Goal: Information Seeking & Learning: Compare options

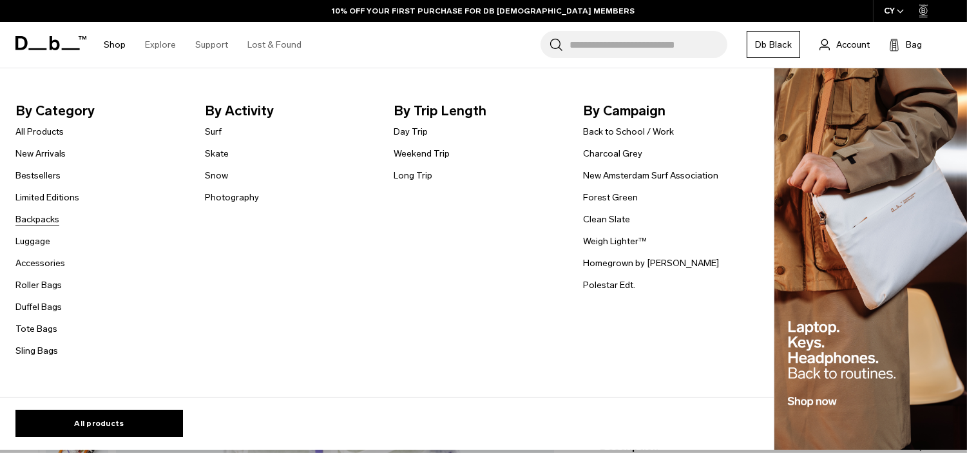
click at [30, 222] on link "Backpacks" at bounding box center [37, 220] width 44 height 14
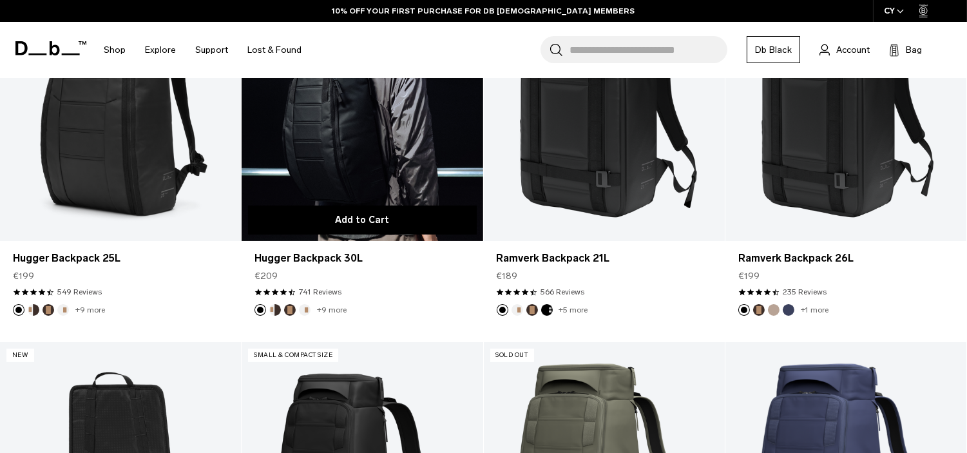
scroll to position [356, 0]
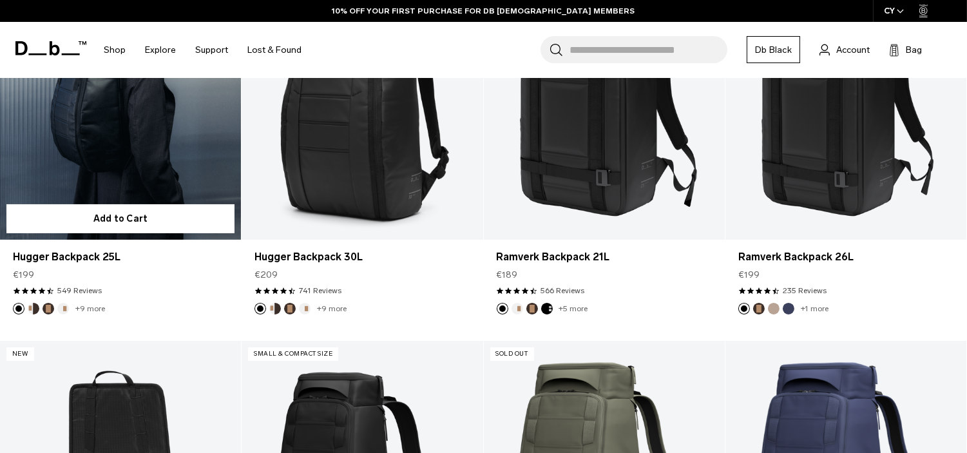
click at [103, 144] on link "Hugger Backpack 25L" at bounding box center [120, 106] width 241 height 268
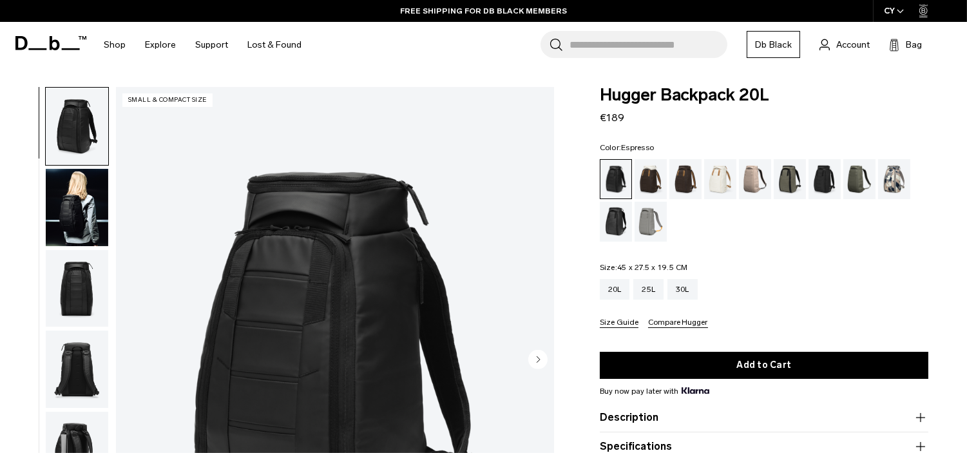
click at [683, 179] on div "Espresso" at bounding box center [685, 179] width 33 height 40
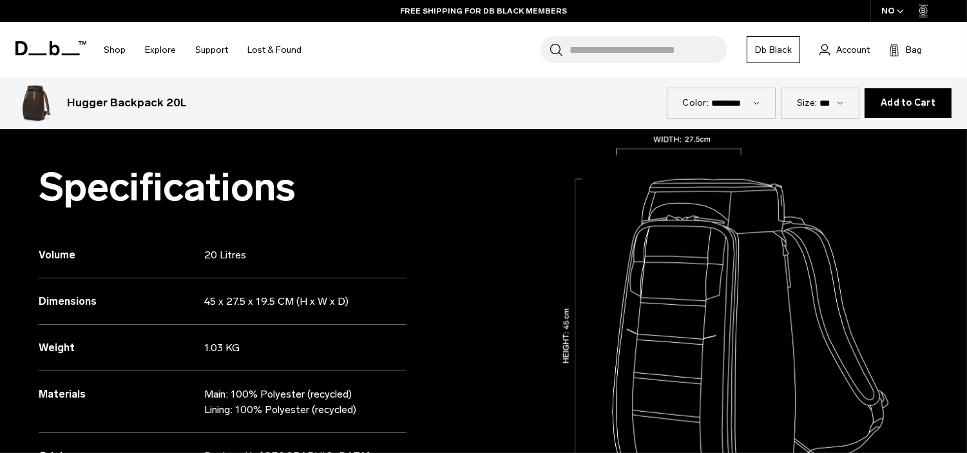
scroll to position [1106, 0]
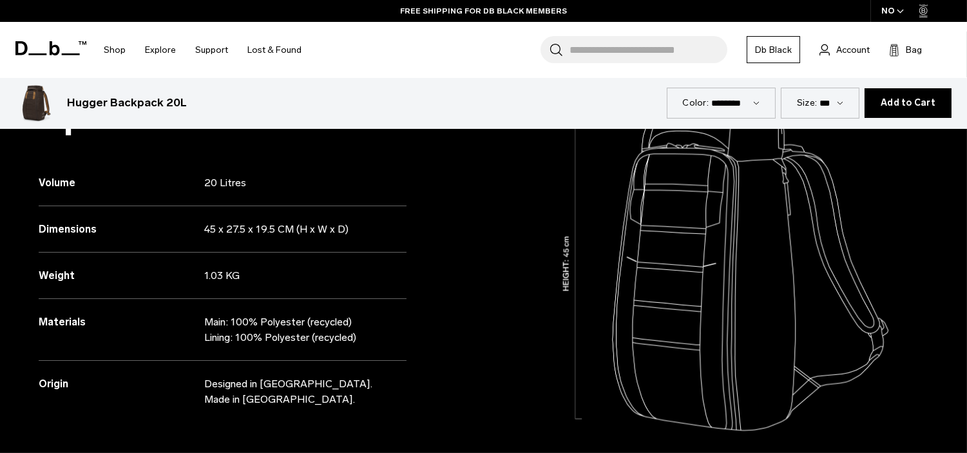
click at [361, 338] on p "Main: 100% Polyester (recycled) Lining: 100% Polyester (recycled)" at bounding box center [296, 329] width 184 height 31
drag, startPoint x: 255, startPoint y: 318, endPoint x: 202, endPoint y: 317, distance: 52.8
click at [202, 317] on div "Materials Main: 100% Polyester (recycled) Lining: 100% Polyester (recycled)" at bounding box center [223, 330] width 368 height 62
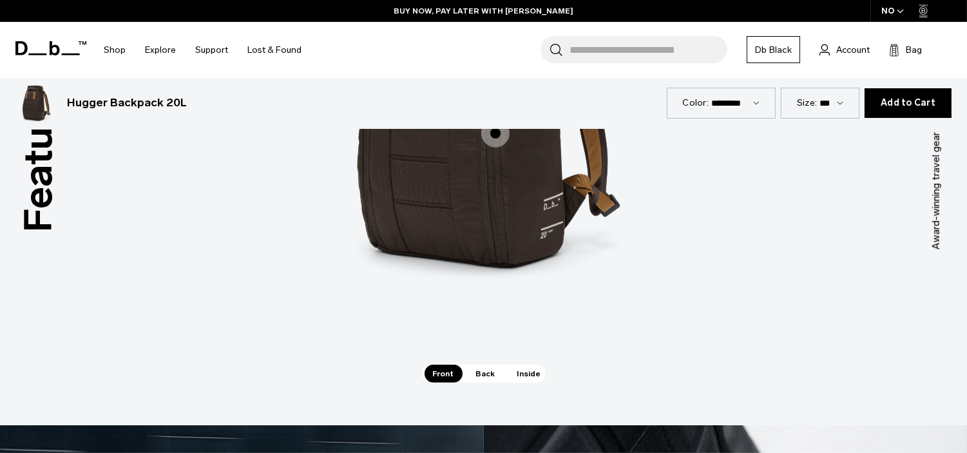
scroll to position [1795, 0]
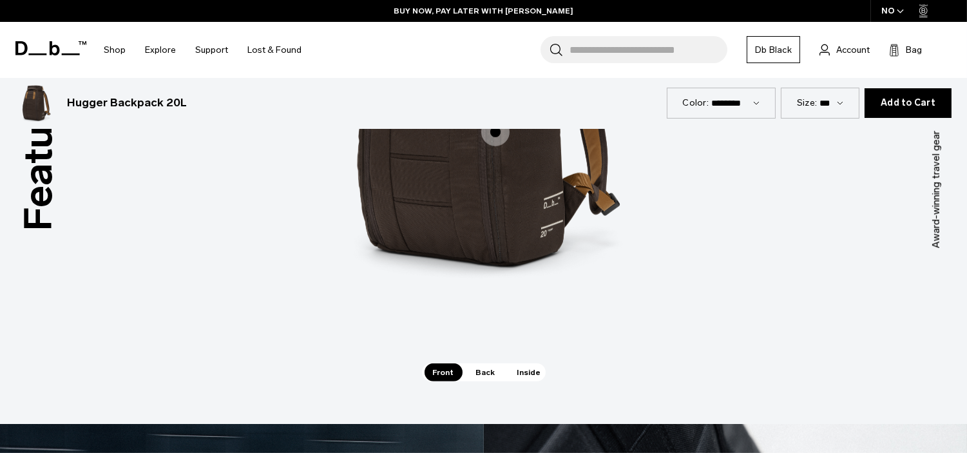
click at [518, 374] on span "Inside" at bounding box center [529, 372] width 41 height 18
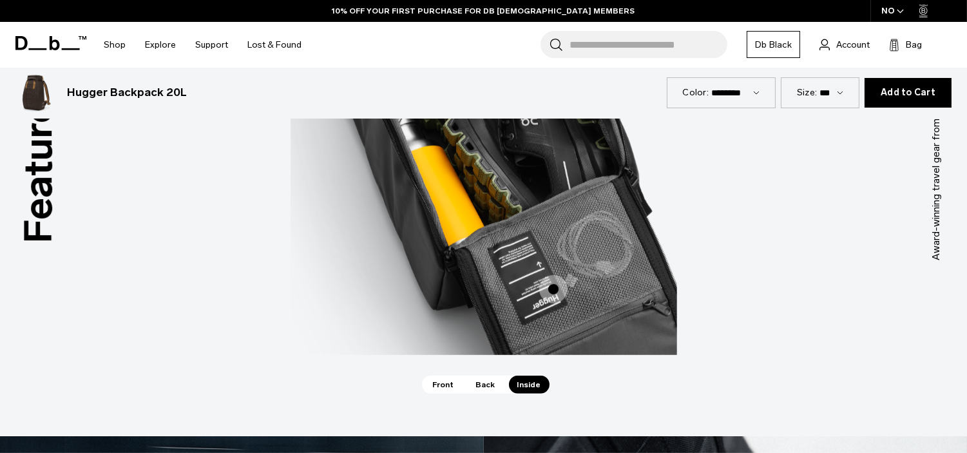
scroll to position [1801, 0]
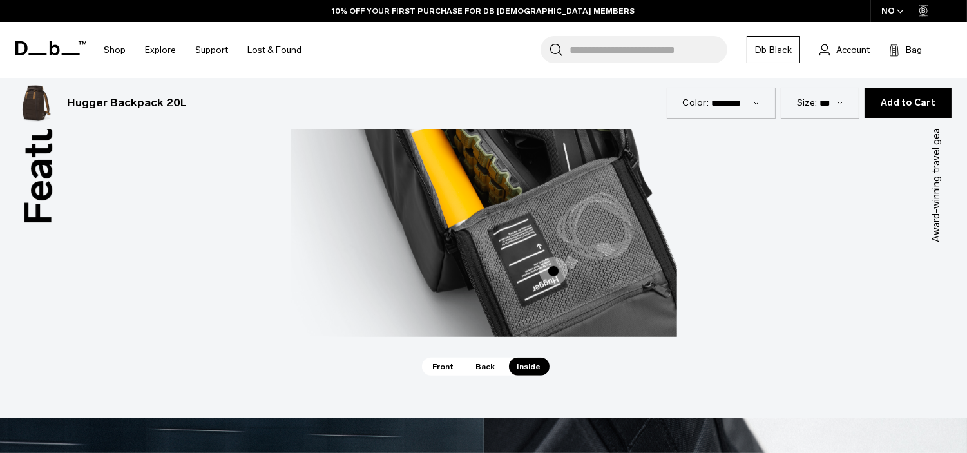
click at [481, 366] on span "Back" at bounding box center [486, 366] width 36 height 18
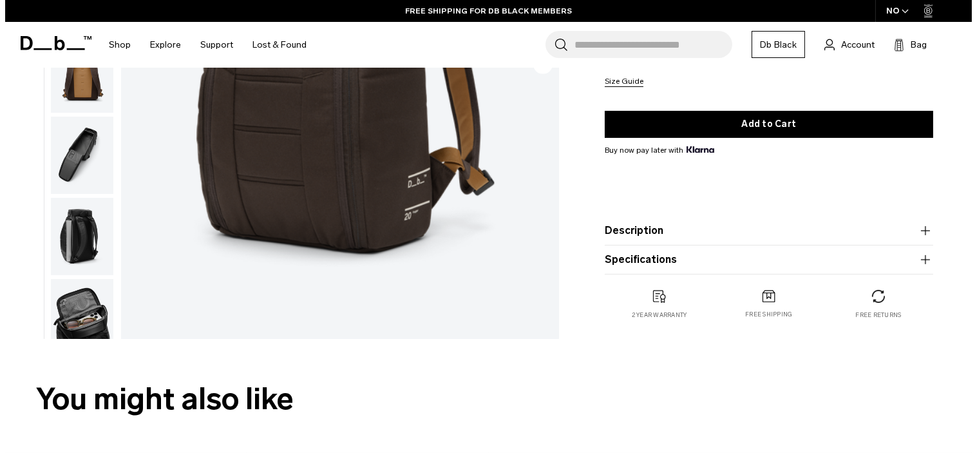
scroll to position [0, 0]
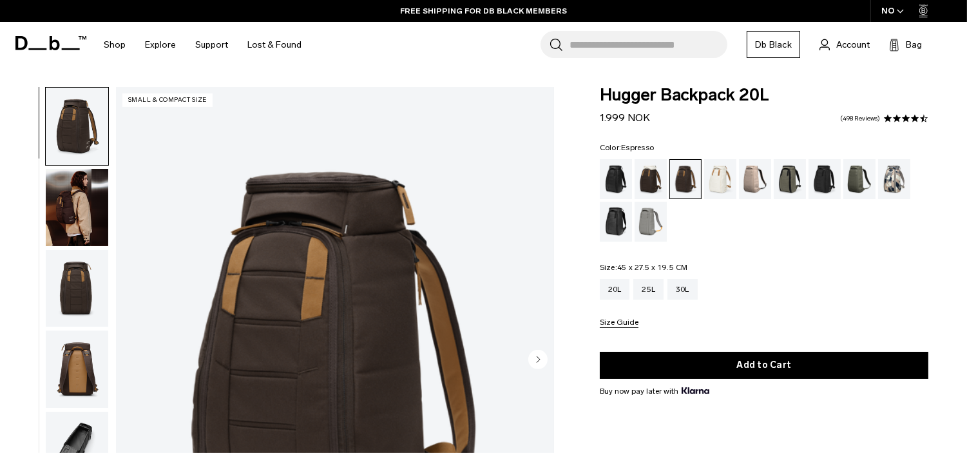
click at [339, 254] on img "1 / 10" at bounding box center [335, 360] width 438 height 547
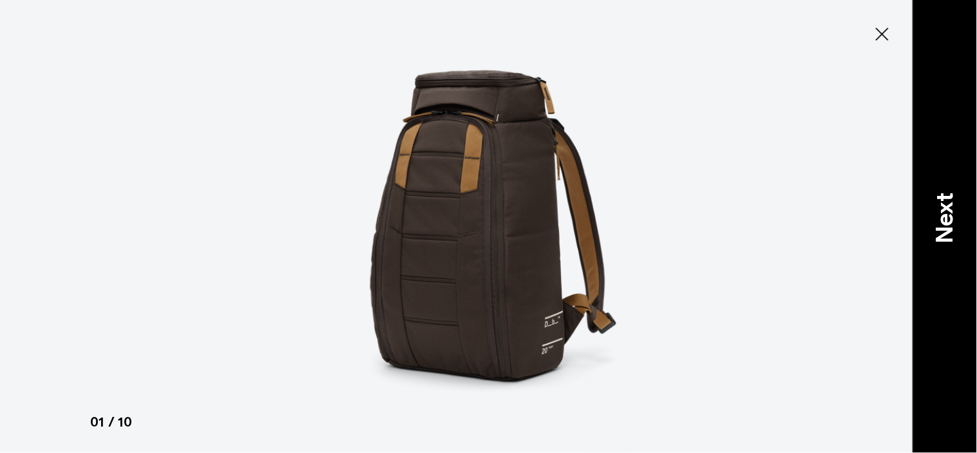
click at [956, 239] on p "Next" at bounding box center [944, 218] width 35 height 51
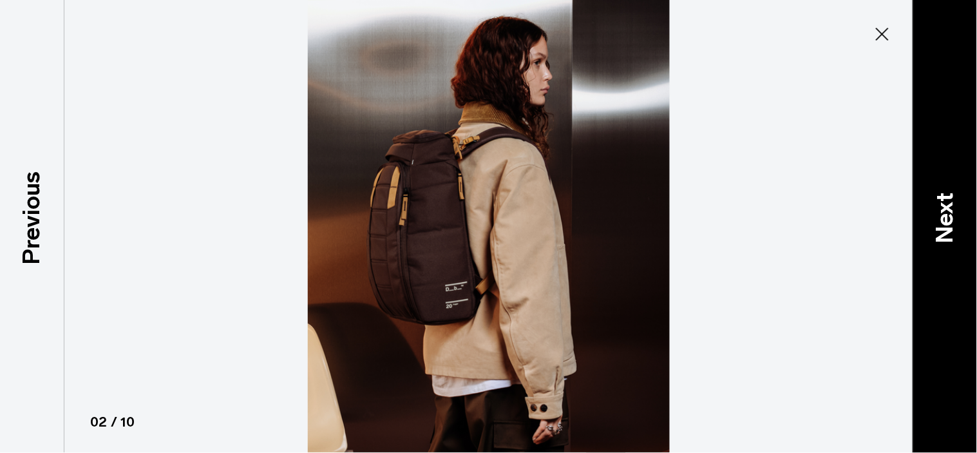
click at [943, 222] on p "Next" at bounding box center [944, 218] width 35 height 51
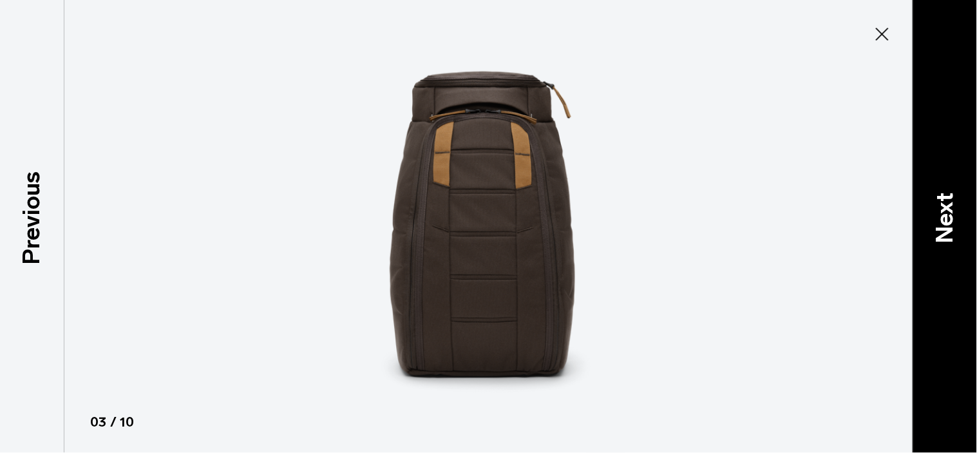
click at [943, 222] on p "Next" at bounding box center [944, 218] width 35 height 51
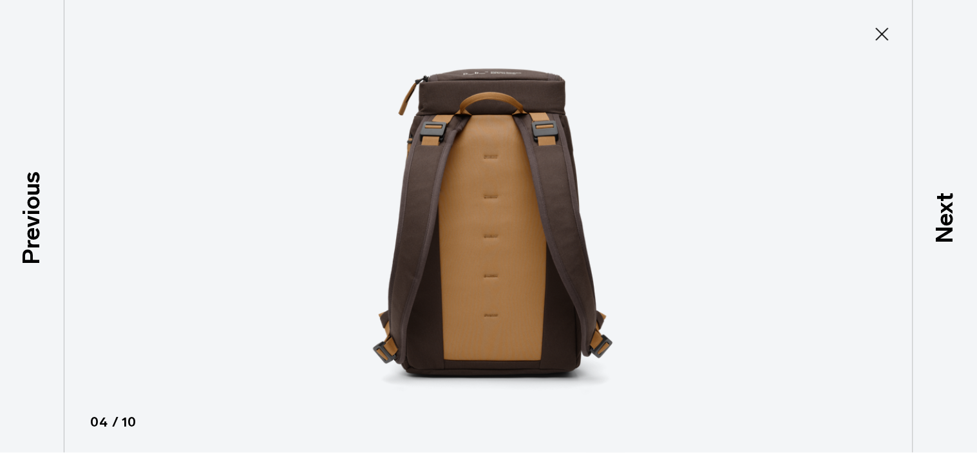
click at [873, 30] on icon at bounding box center [882, 34] width 21 height 21
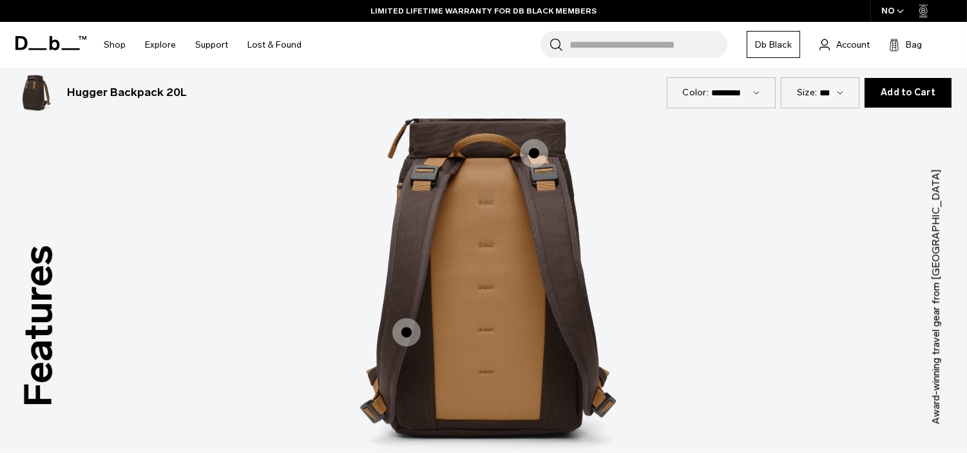
scroll to position [1562, 0]
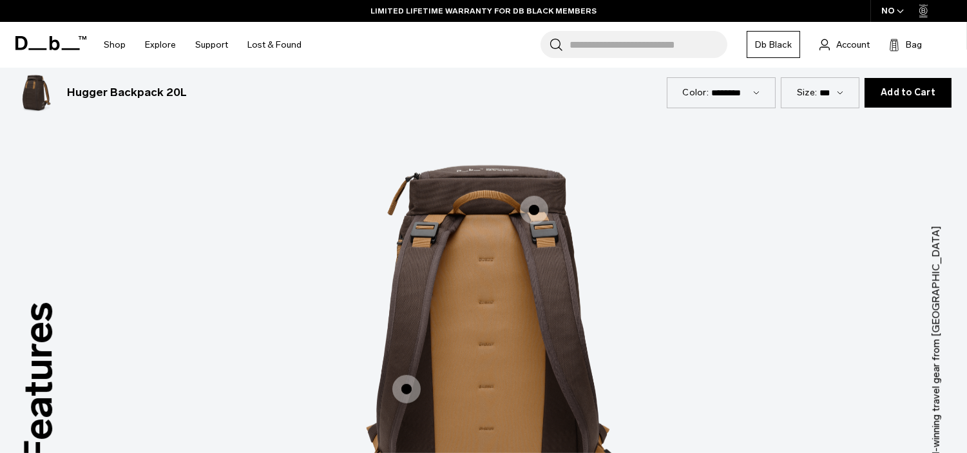
click at [535, 207] on span "2 / 3" at bounding box center [534, 210] width 28 height 28
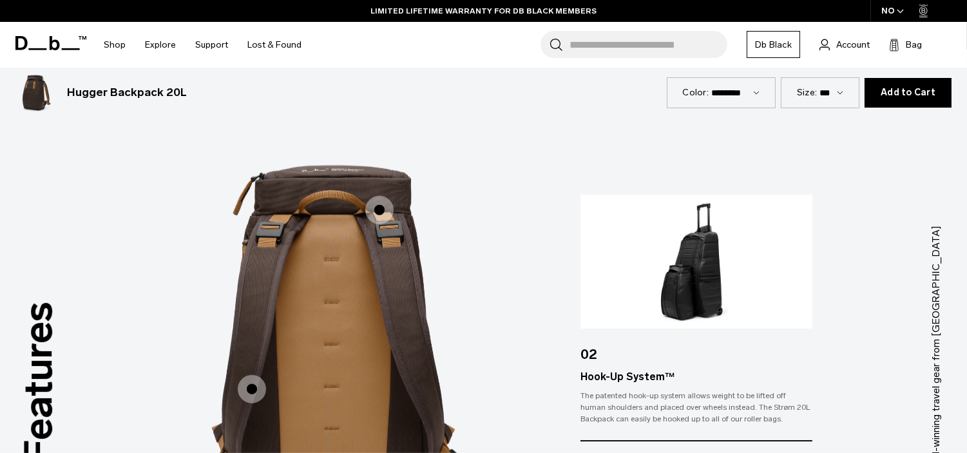
scroll to position [1647, 0]
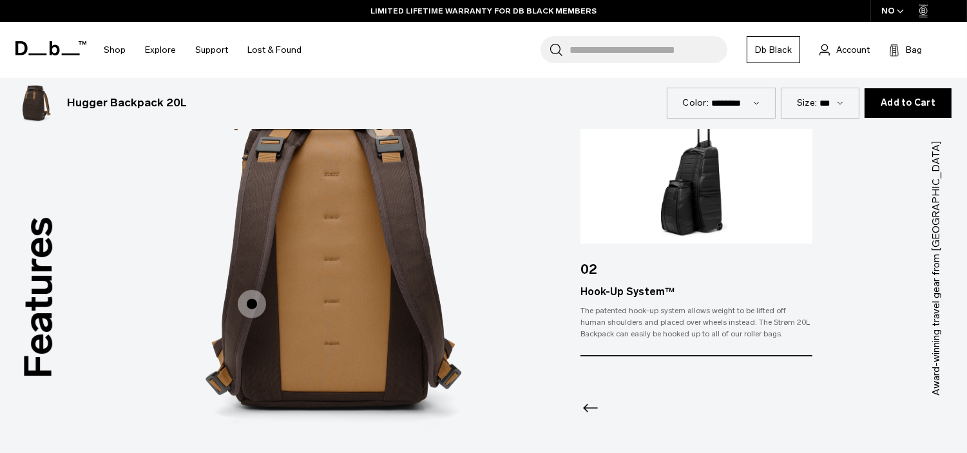
click at [583, 409] on icon "Previous slide" at bounding box center [590, 408] width 21 height 21
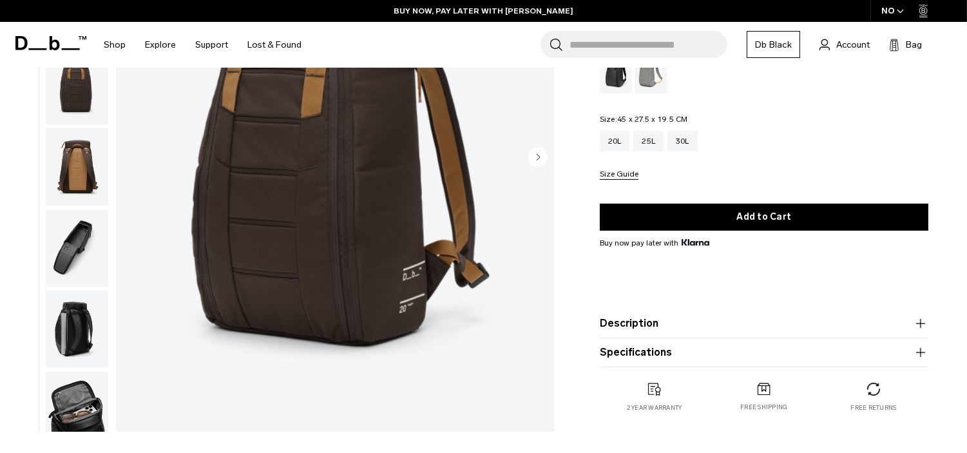
scroll to position [0, 0]
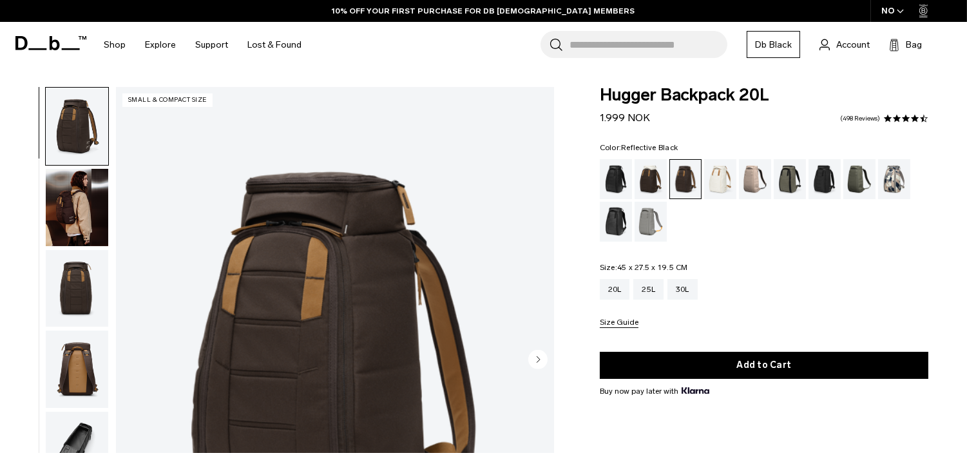
click at [614, 222] on div "Reflective Black" at bounding box center [616, 222] width 33 height 40
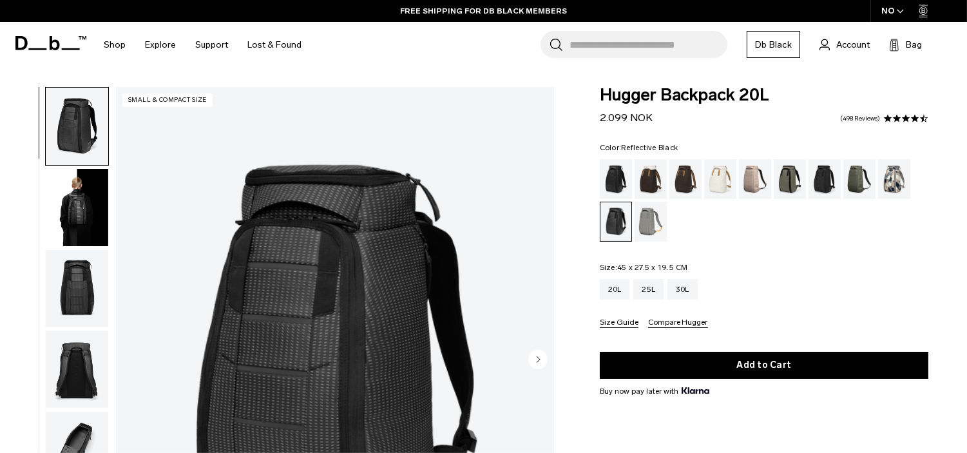
click at [385, 226] on img "1 / 11" at bounding box center [335, 360] width 438 height 547
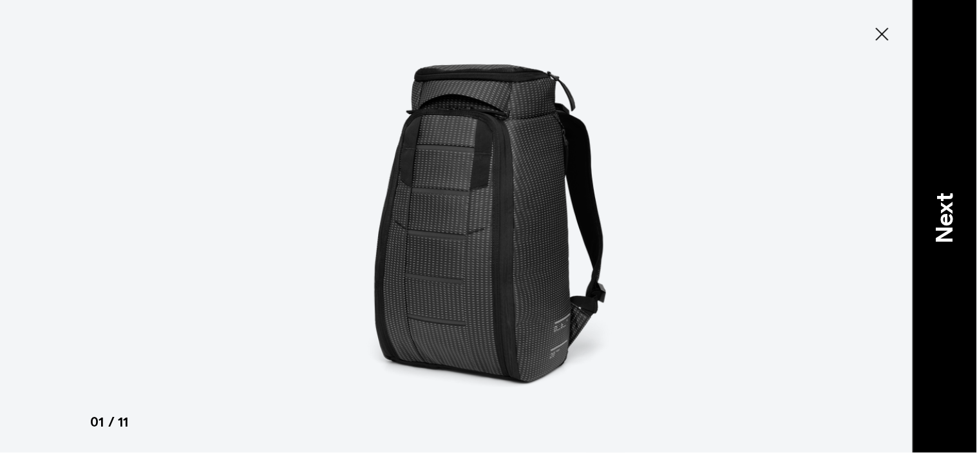
click at [954, 189] on div "Next" at bounding box center [945, 226] width 64 height 453
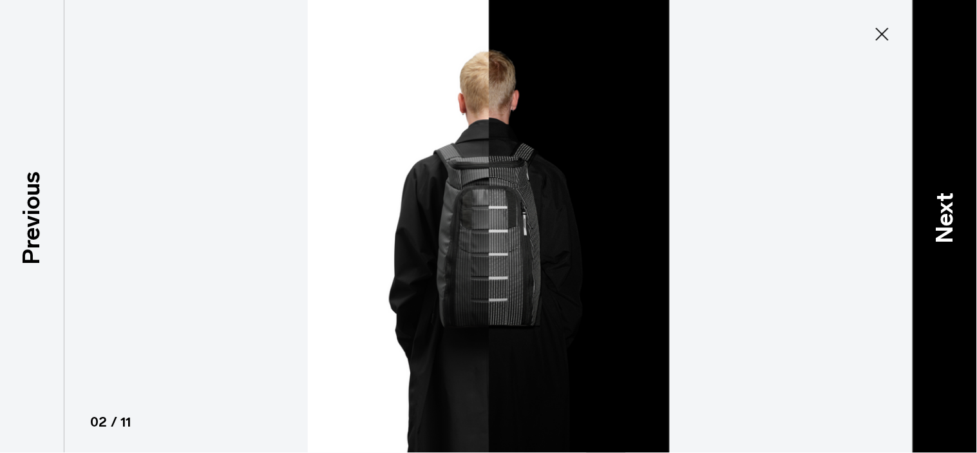
click at [934, 138] on div "Next" at bounding box center [945, 226] width 64 height 453
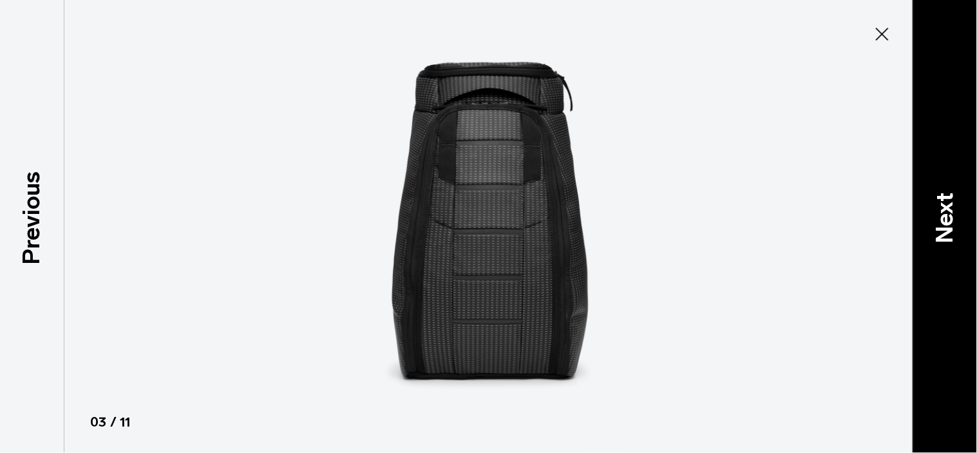
click at [944, 235] on p "Next" at bounding box center [944, 218] width 35 height 51
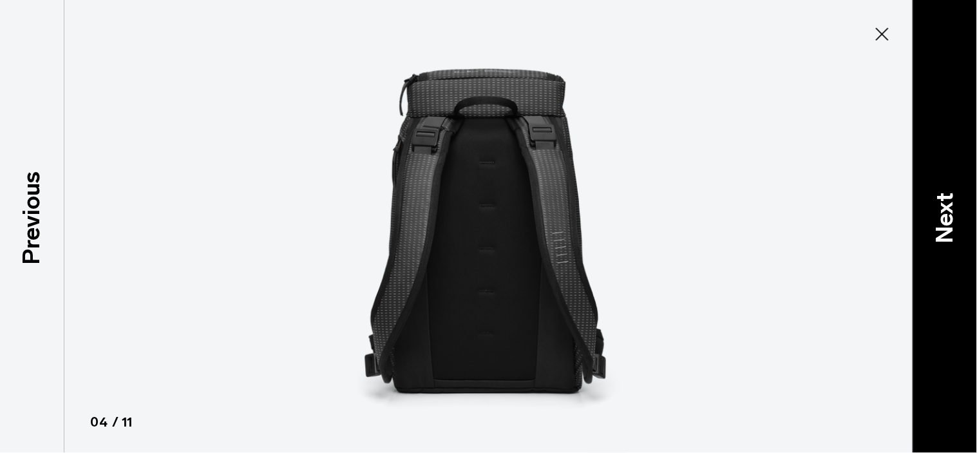
click at [944, 193] on p "Next" at bounding box center [944, 218] width 35 height 51
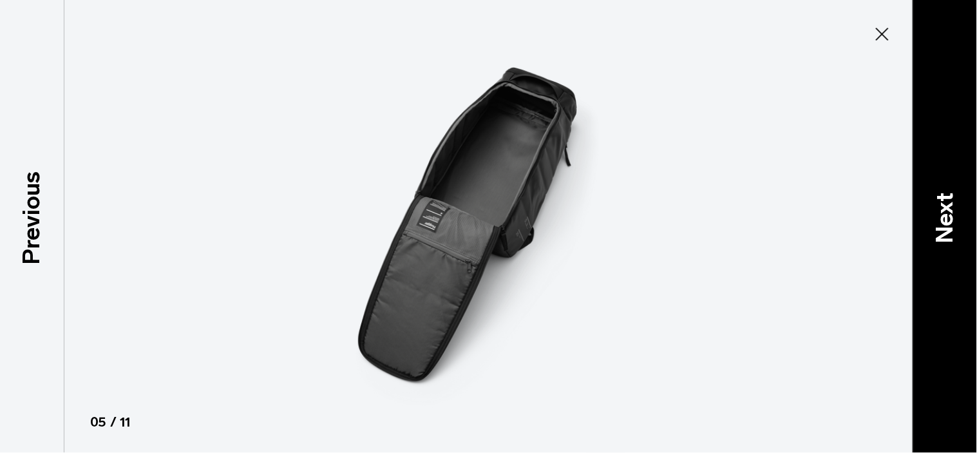
click at [944, 193] on p "Next" at bounding box center [944, 218] width 35 height 51
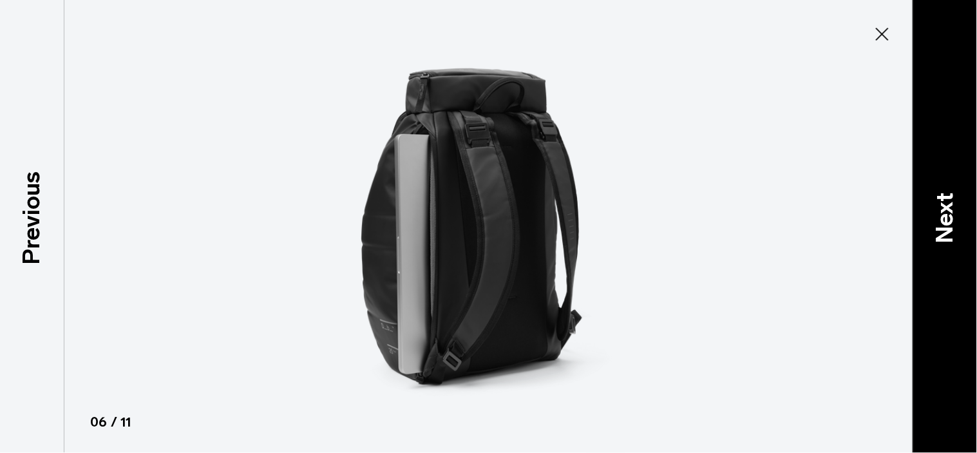
click at [944, 193] on p "Next" at bounding box center [944, 218] width 35 height 51
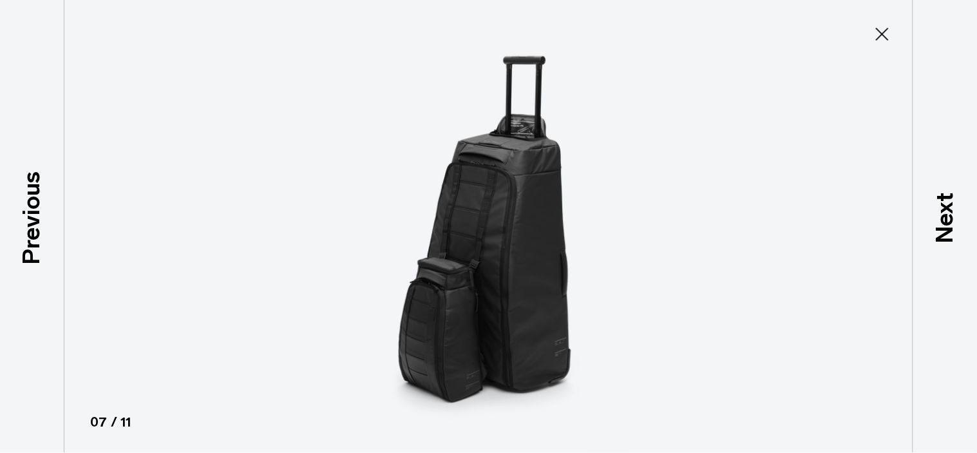
click at [878, 37] on icon at bounding box center [882, 34] width 13 height 13
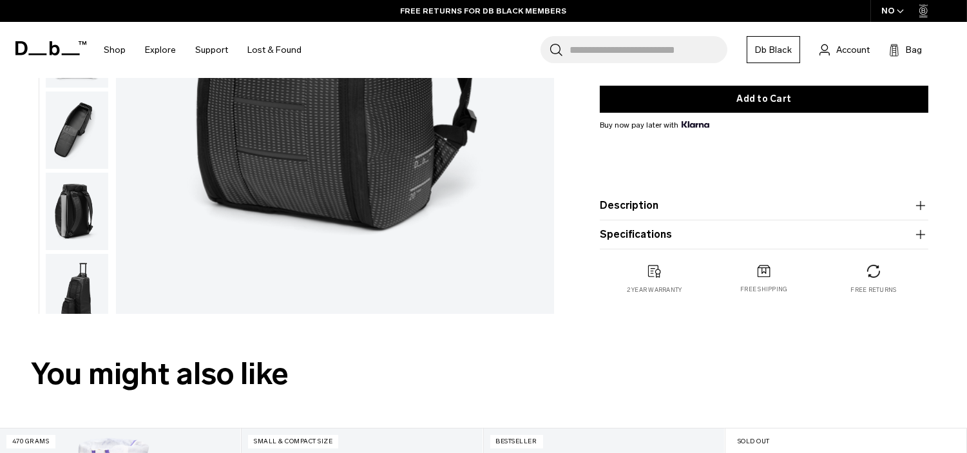
scroll to position [321, 0]
click at [819, 192] on product-accordion "Description Even the best-selling Hugger backpack isn’t immune to reimagination…" at bounding box center [764, 205] width 328 height 29
drag, startPoint x: 820, startPoint y: 195, endPoint x: 827, endPoint y: 200, distance: 8.8
click at [821, 195] on product-accordion "Description Even the best-selling Hugger backpack isn’t immune to reimagination…" at bounding box center [764, 205] width 328 height 29
drag, startPoint x: 827, startPoint y: 200, endPoint x: 911, endPoint y: 203, distance: 83.8
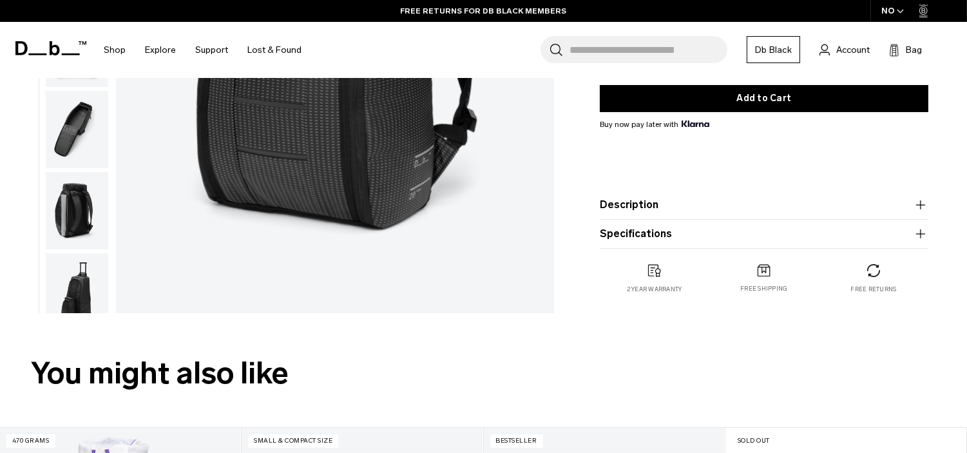
click at [828, 200] on button "Description" at bounding box center [764, 204] width 328 height 15
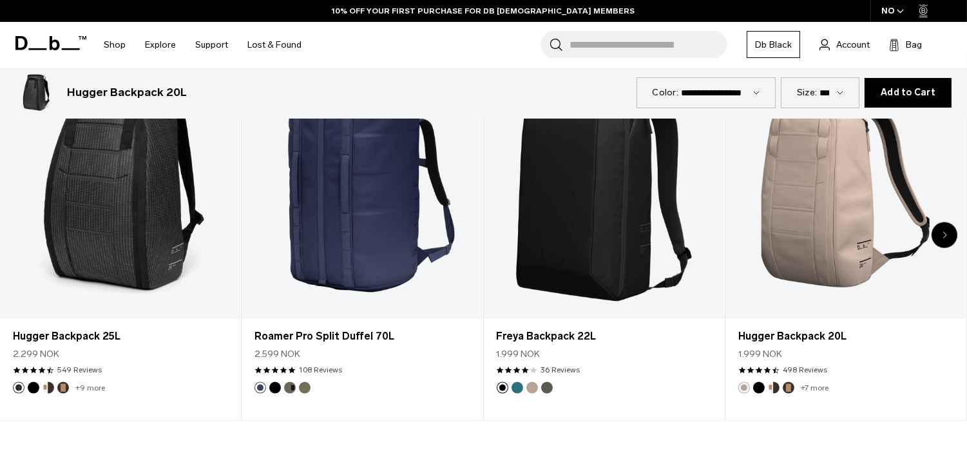
scroll to position [0, 0]
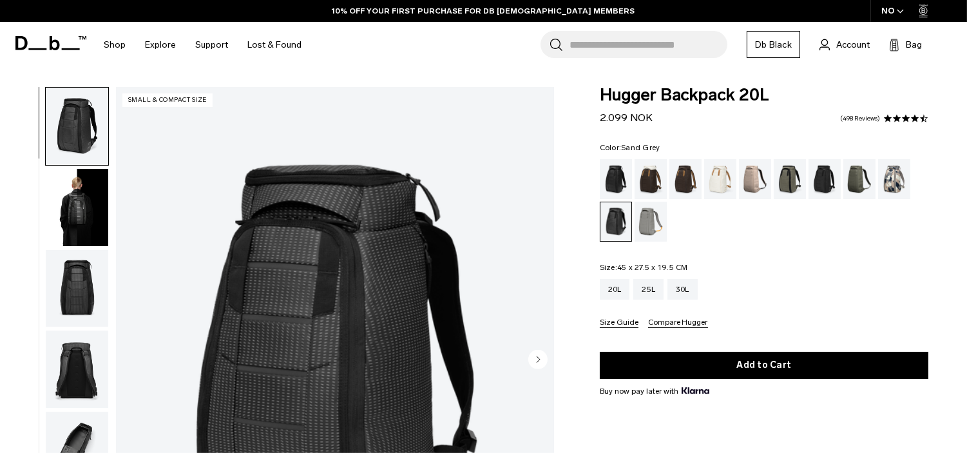
click at [641, 223] on div "Sand Grey" at bounding box center [650, 222] width 33 height 40
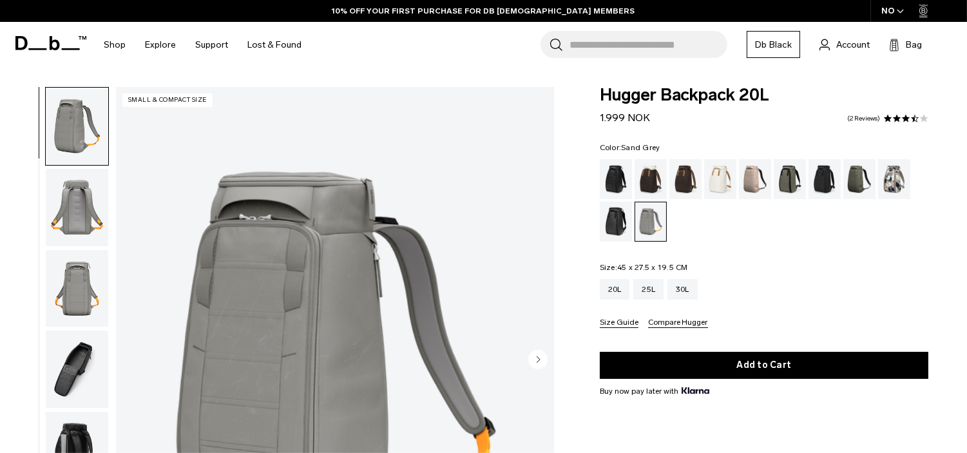
click at [284, 276] on img "1 / 8" at bounding box center [335, 360] width 438 height 547
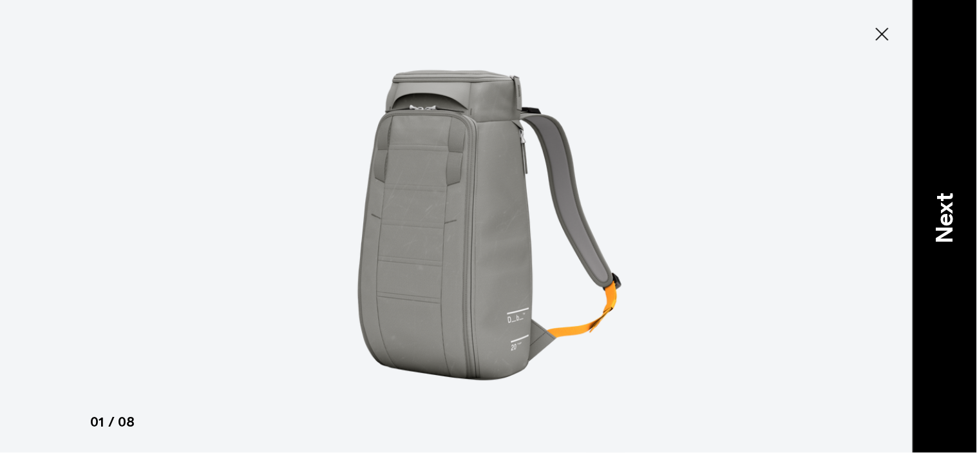
click at [947, 227] on p "Next" at bounding box center [944, 218] width 35 height 51
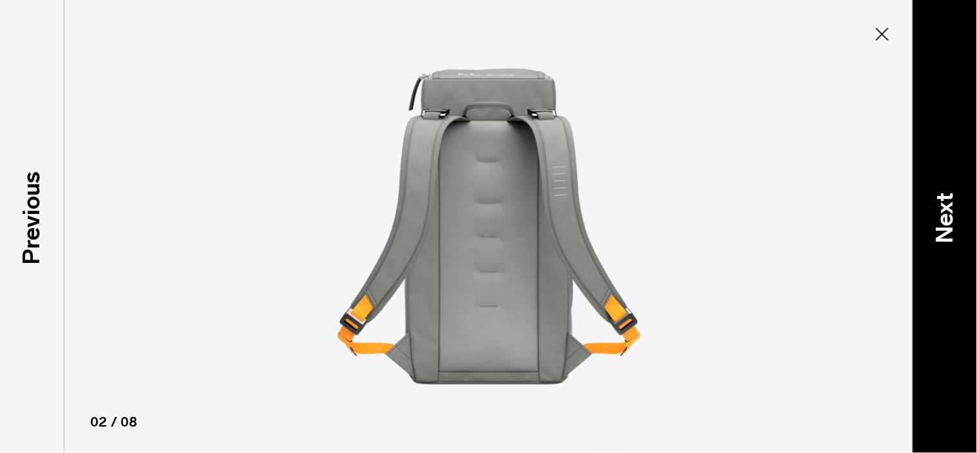
click at [942, 159] on div "Next" at bounding box center [945, 226] width 64 height 453
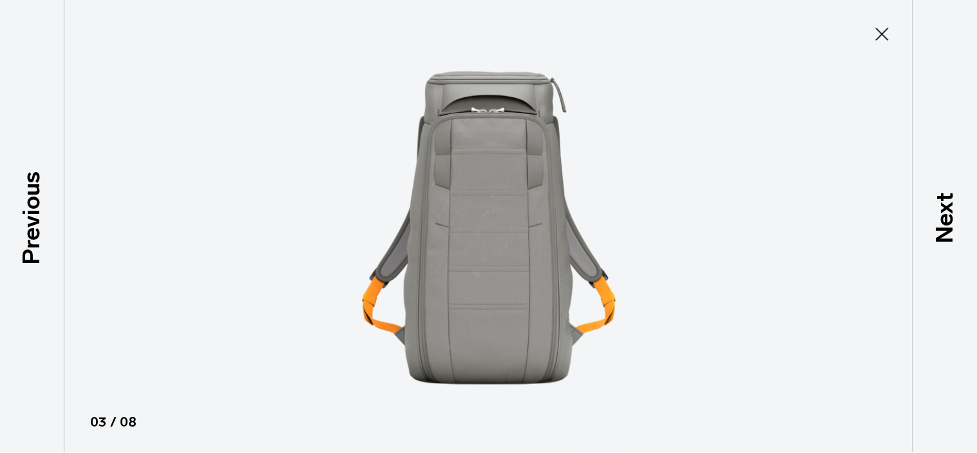
click at [887, 35] on icon at bounding box center [882, 34] width 21 height 21
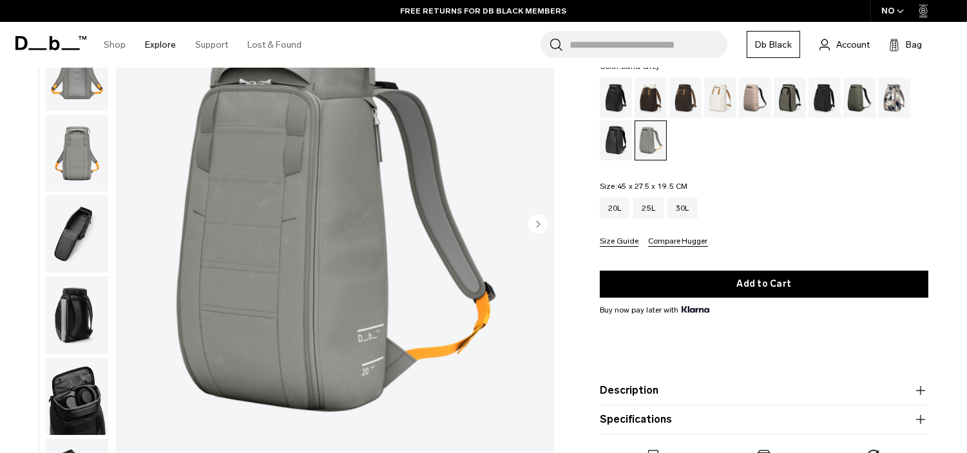
scroll to position [35, 0]
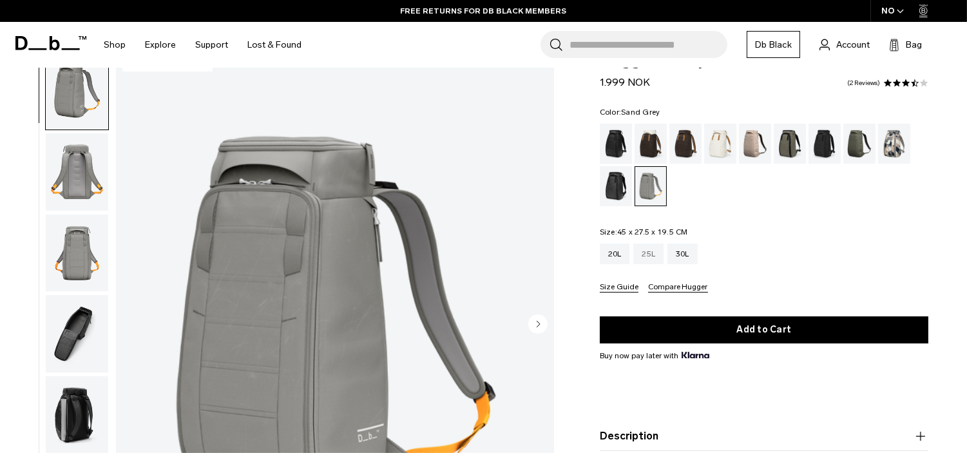
click at [649, 254] on div "25L" at bounding box center [648, 253] width 30 height 21
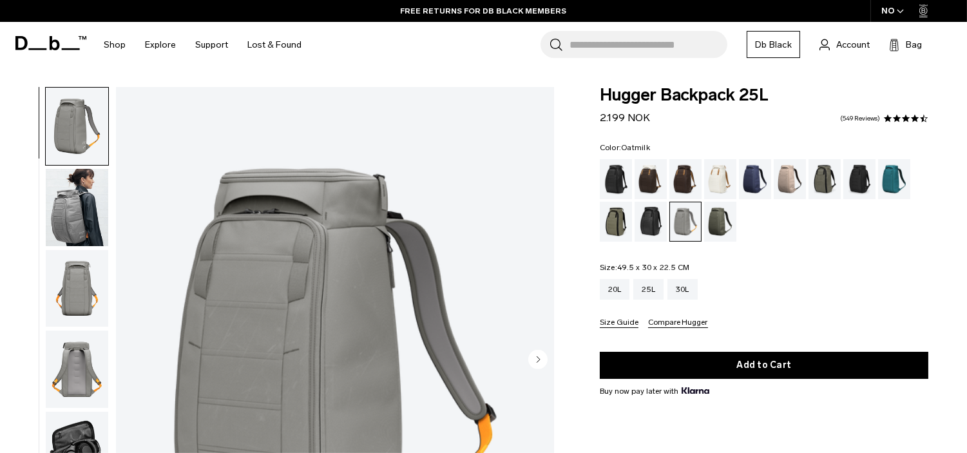
click at [717, 185] on div "Oatmilk" at bounding box center [720, 179] width 33 height 40
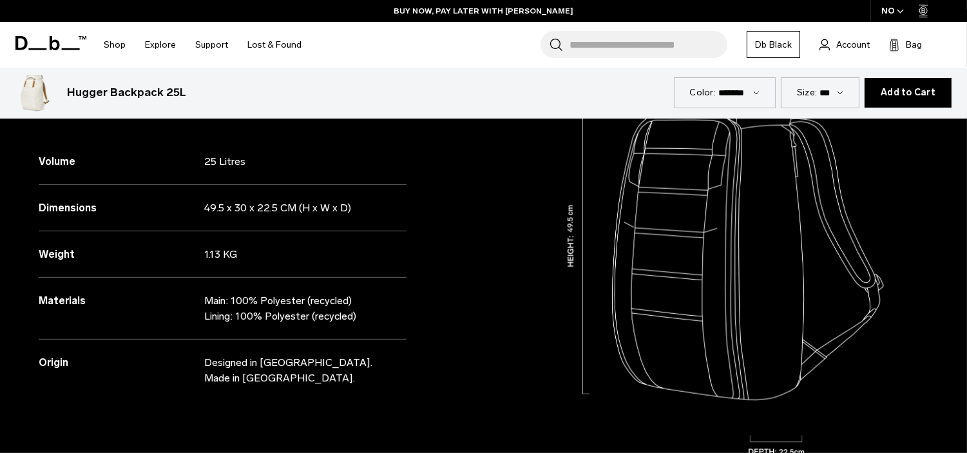
scroll to position [1143, 0]
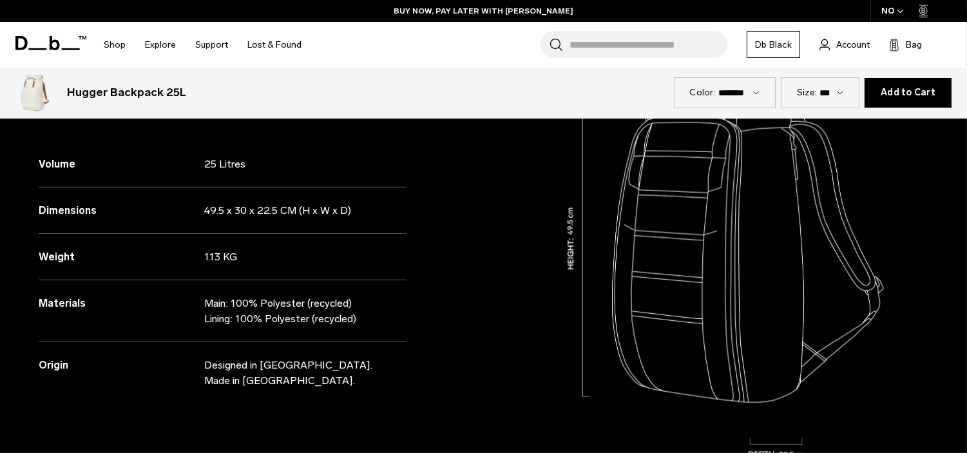
drag, startPoint x: 363, startPoint y: 316, endPoint x: 202, endPoint y: 310, distance: 161.8
click at [202, 310] on div "Materials Main: 100% Polyester (recycled) Lining: 100% Polyester (recycled)" at bounding box center [223, 311] width 368 height 62
copy div "Main: 100% Polyester (recycled) Lining: 100% Polyester (recycled)"
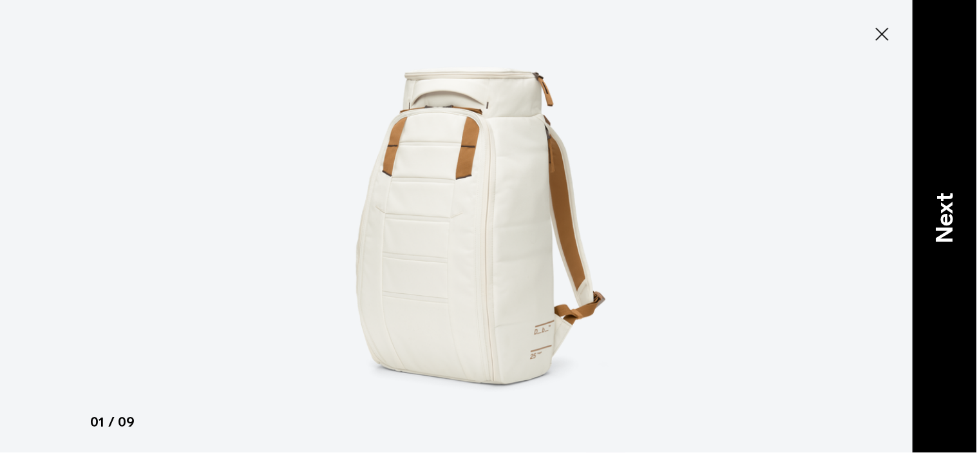
click at [954, 211] on p "Next" at bounding box center [944, 218] width 35 height 51
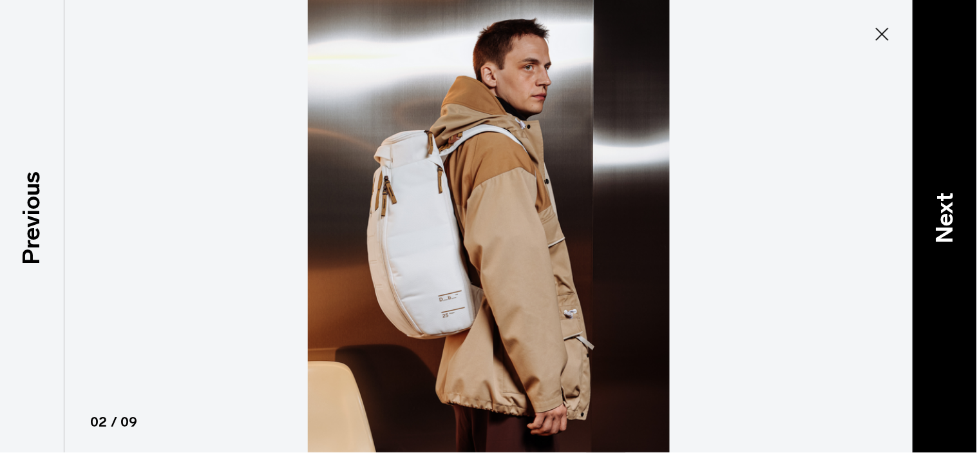
click at [945, 222] on p "Next" at bounding box center [944, 218] width 35 height 51
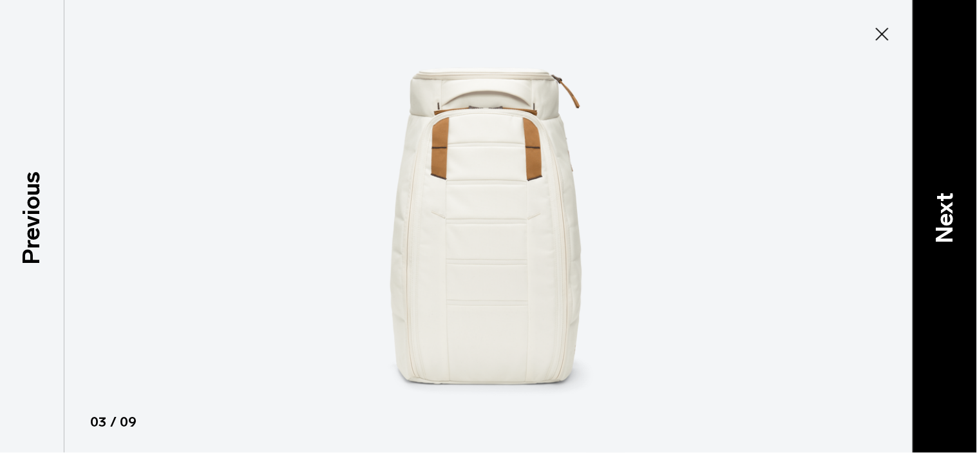
click at [958, 230] on p "Next" at bounding box center [944, 218] width 35 height 51
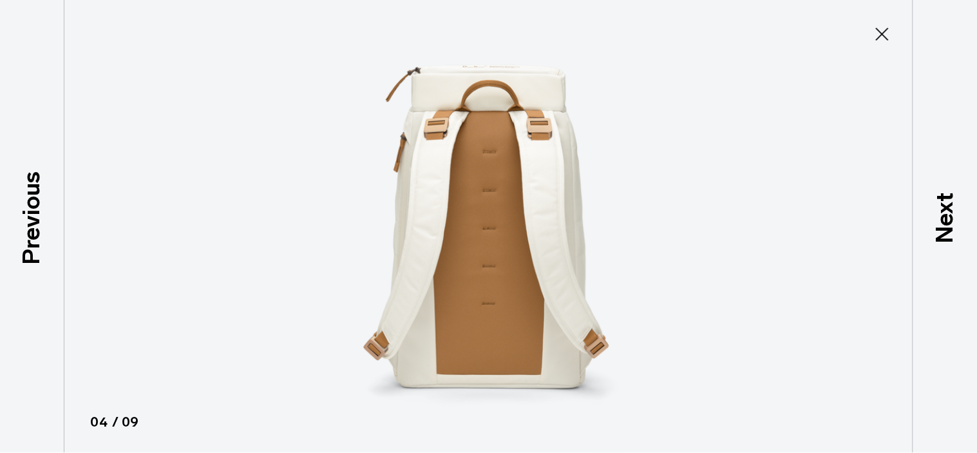
click at [884, 35] on icon at bounding box center [882, 34] width 13 height 13
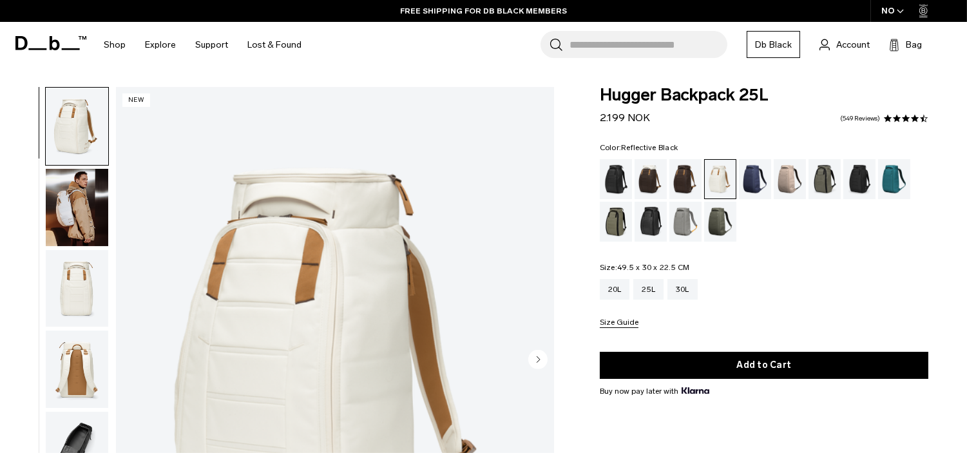
click at [650, 220] on div "Reflective Black" at bounding box center [650, 222] width 33 height 40
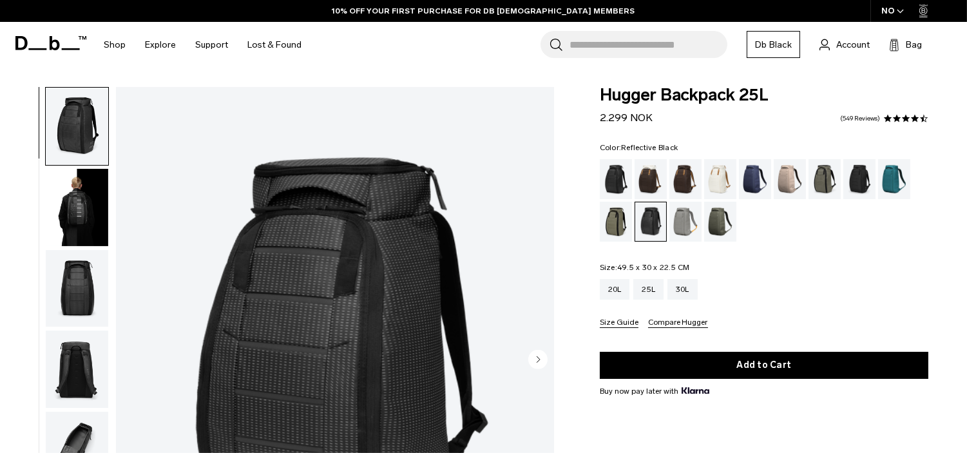
click at [361, 291] on img "1 / 10" at bounding box center [335, 360] width 438 height 547
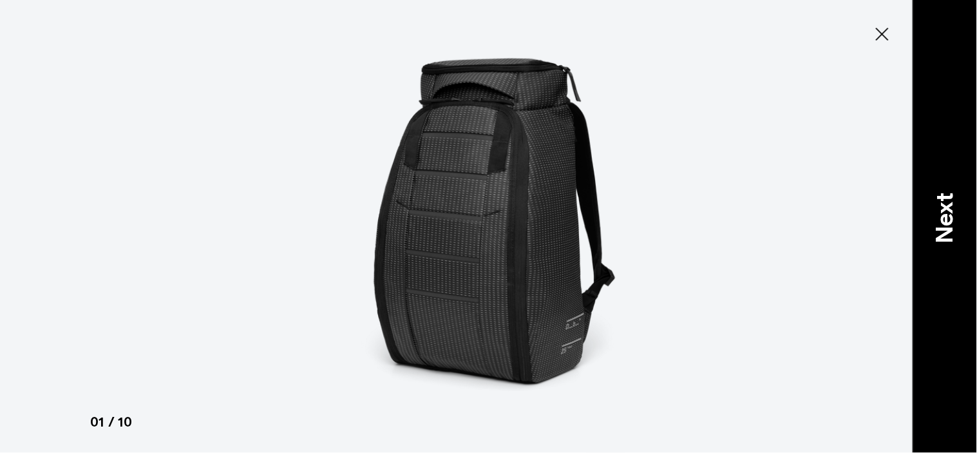
click at [947, 242] on p "Next" at bounding box center [944, 218] width 35 height 51
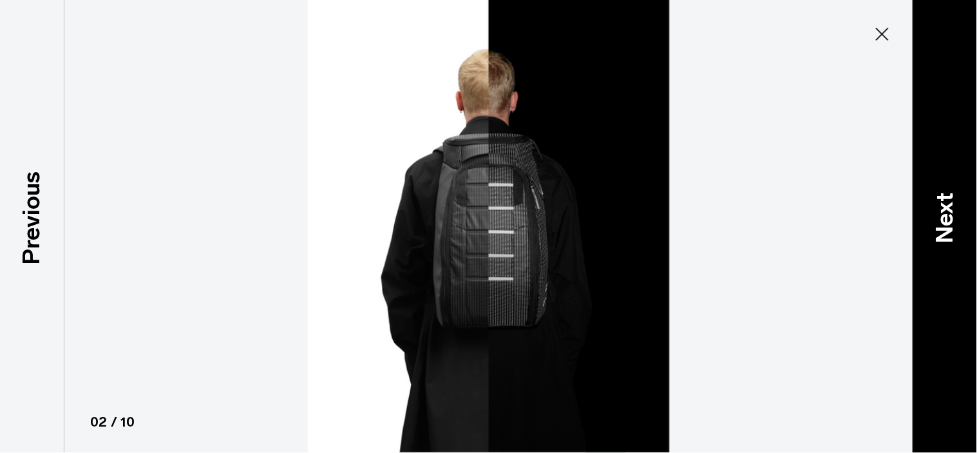
click at [936, 225] on p "Next" at bounding box center [944, 218] width 35 height 51
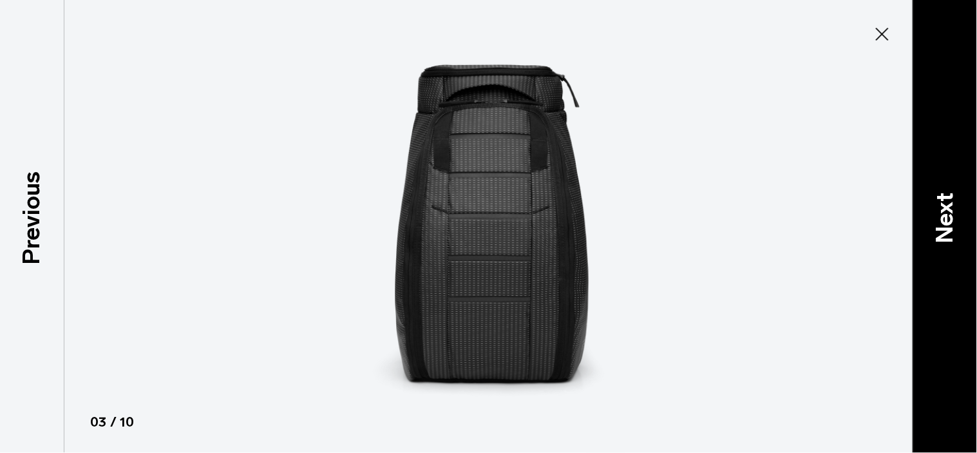
click at [941, 225] on p "Next" at bounding box center [944, 218] width 35 height 51
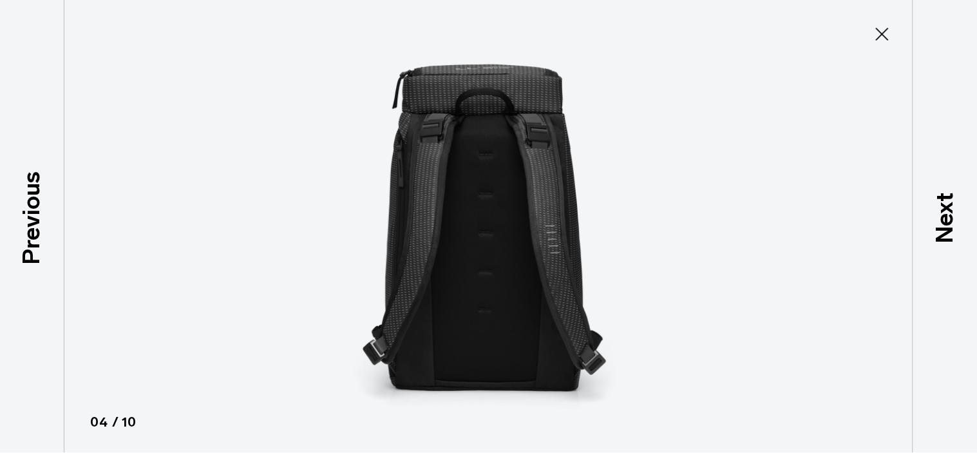
click at [886, 29] on icon at bounding box center [882, 34] width 21 height 21
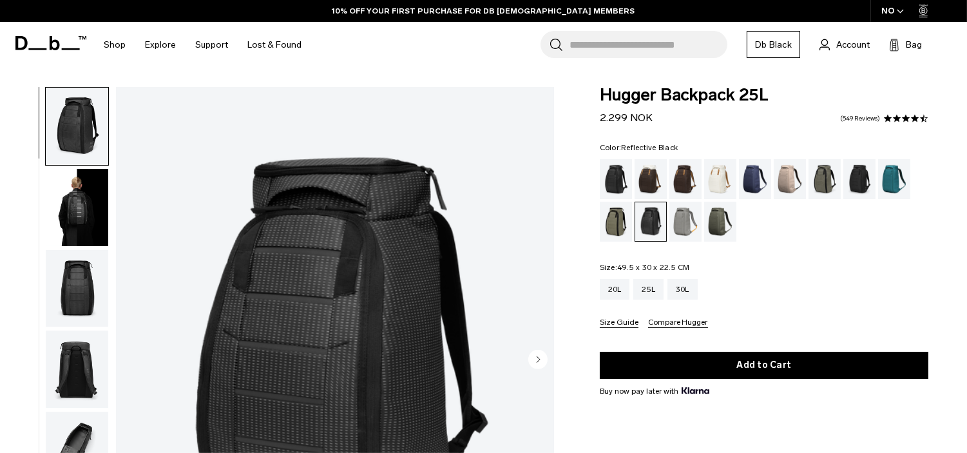
click at [666, 44] on input "Search for Bags, Luggage..." at bounding box center [648, 44] width 158 height 27
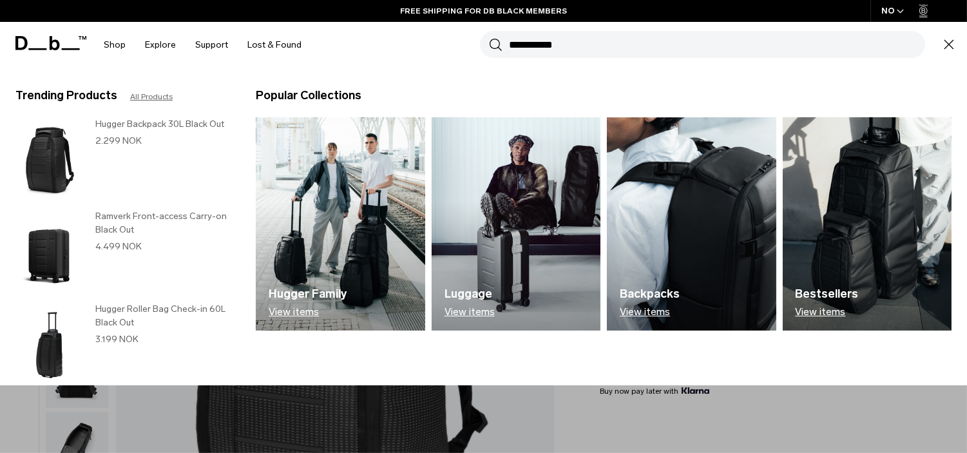
type input "**********"
click at [489, 37] on button "Search" at bounding box center [496, 44] width 14 height 14
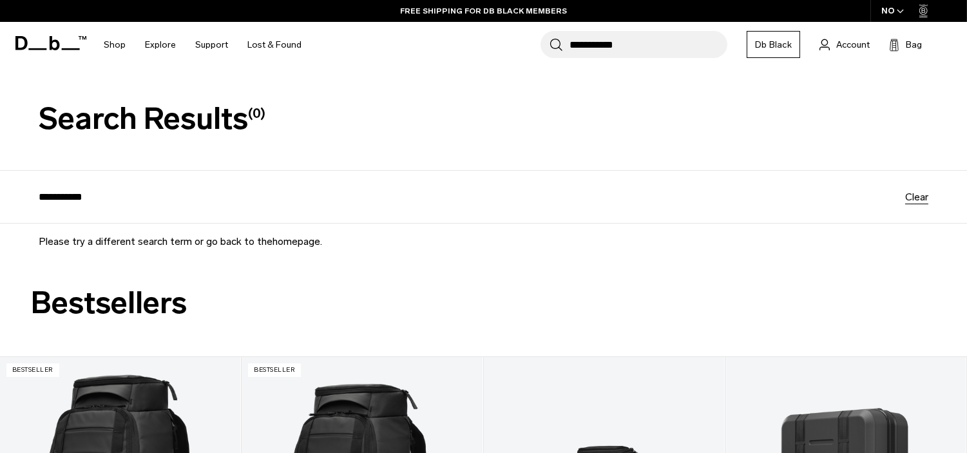
click at [684, 46] on input "**********" at bounding box center [648, 44] width 158 height 27
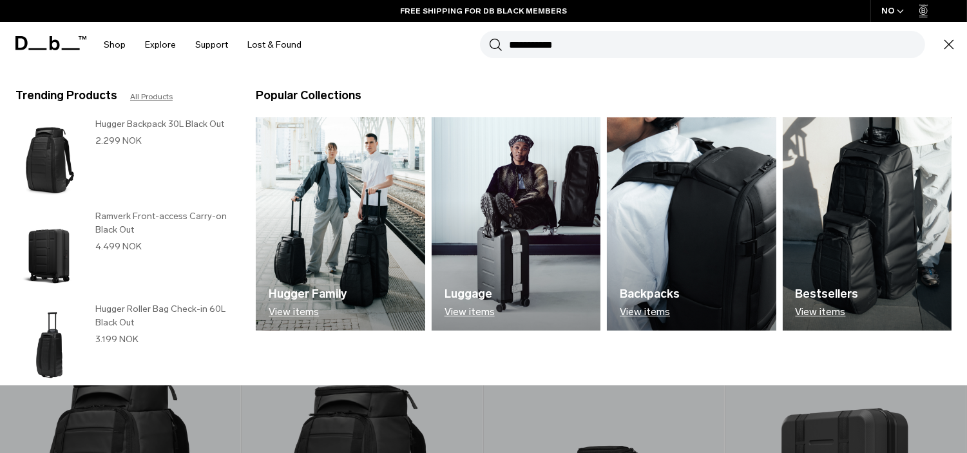
click at [684, 46] on input "**********" at bounding box center [717, 44] width 416 height 27
paste input "**"
type input "**********"
click at [489, 37] on button "Search" at bounding box center [496, 44] width 14 height 14
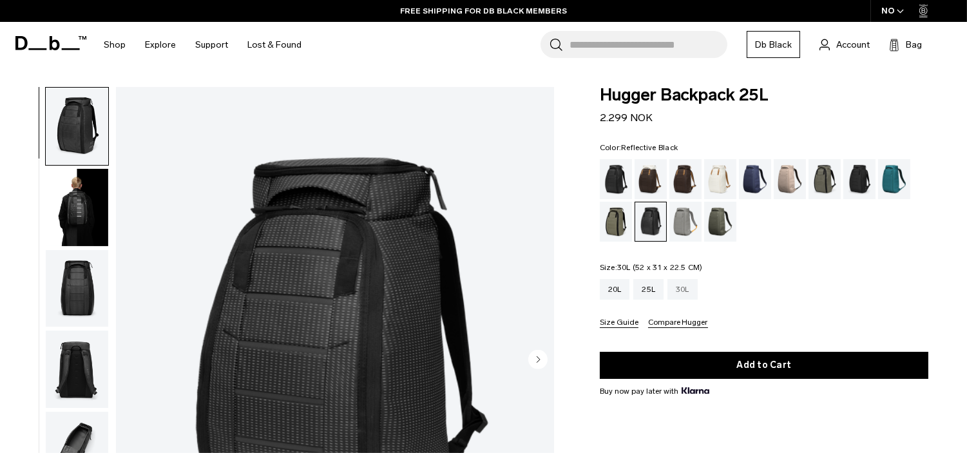
click at [683, 290] on div "30L" at bounding box center [682, 289] width 30 height 21
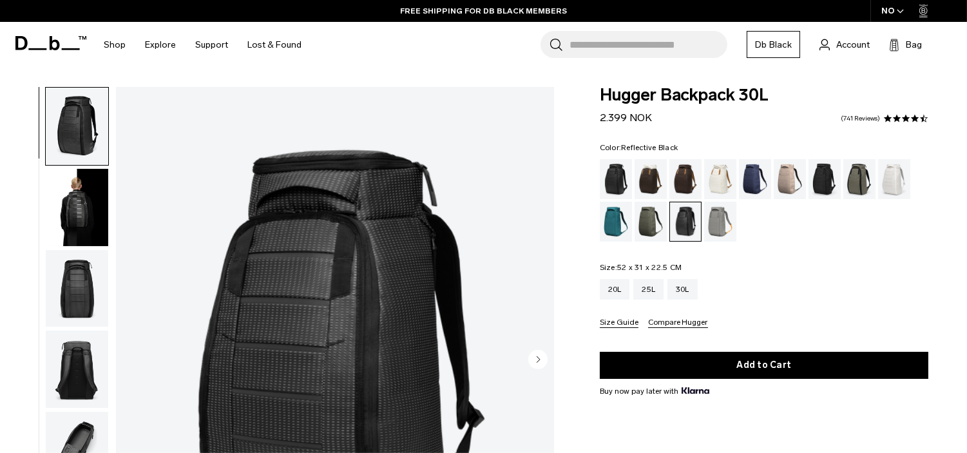
click at [311, 259] on img "1 / 11" at bounding box center [335, 360] width 438 height 547
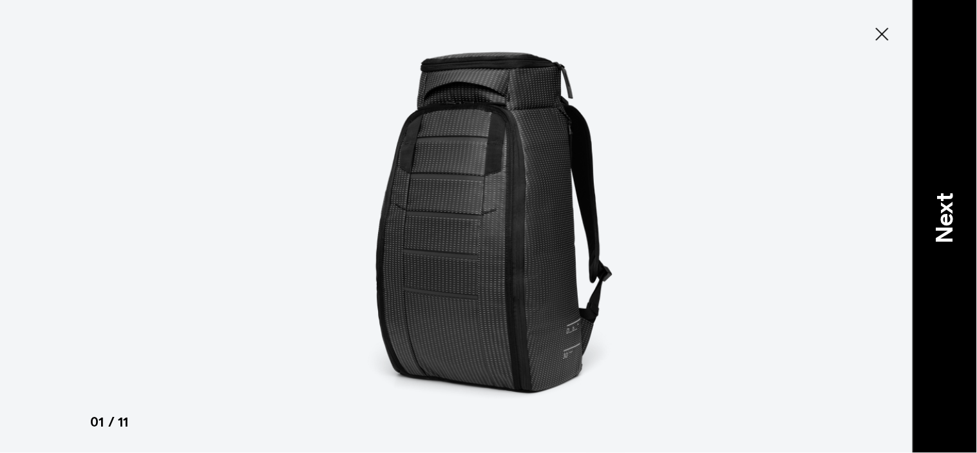
click at [954, 202] on p "Next" at bounding box center [944, 218] width 35 height 51
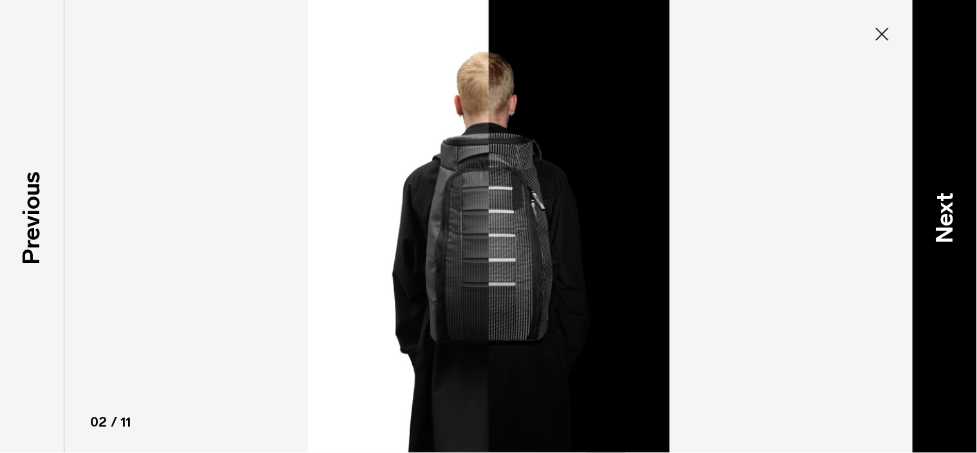
click at [948, 249] on div "Next" at bounding box center [945, 226] width 64 height 453
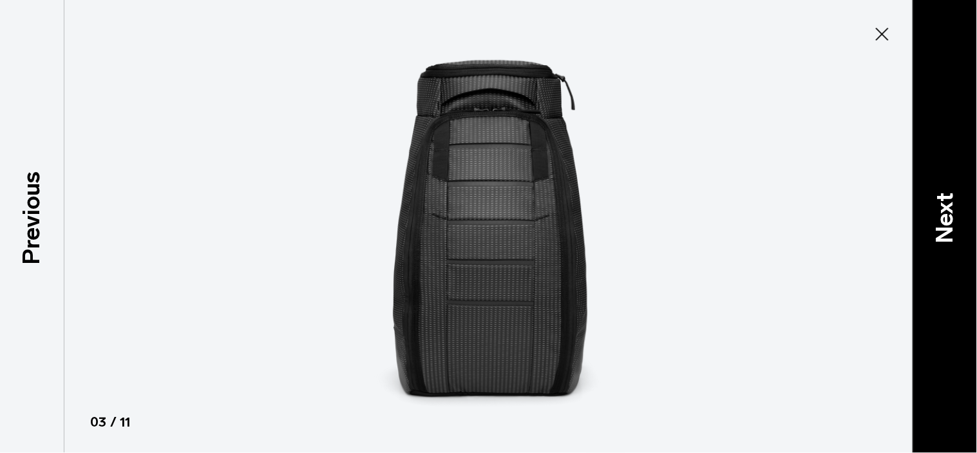
click at [948, 249] on div "Next" at bounding box center [945, 226] width 64 height 453
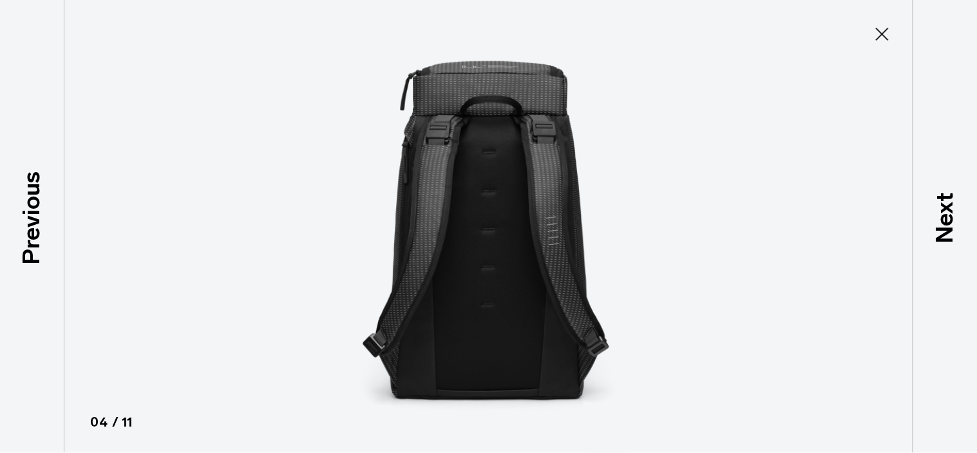
click at [879, 30] on icon at bounding box center [882, 34] width 13 height 13
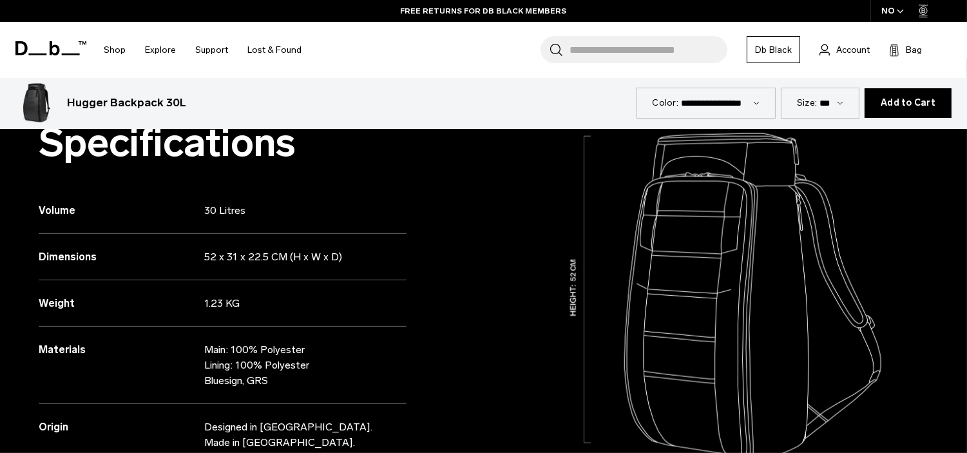
scroll to position [1152, 0]
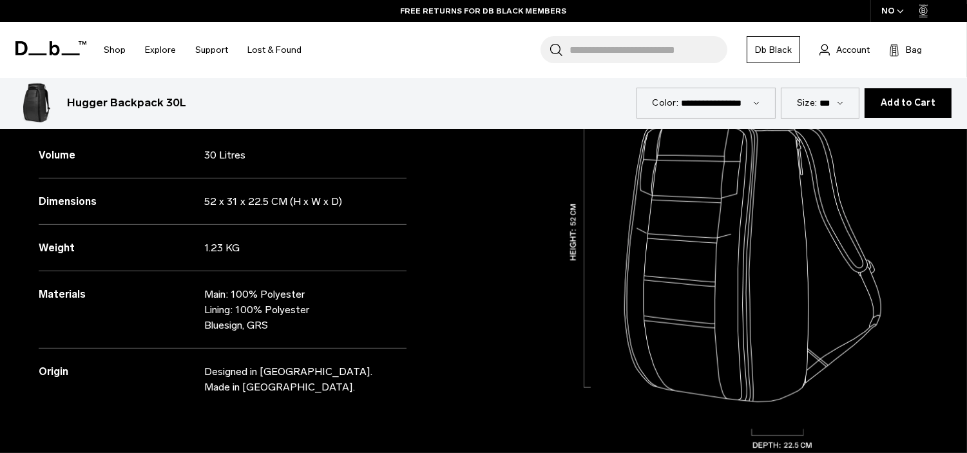
click at [272, 206] on p "52 x 31 x 22.5 CM (H x W x D)" at bounding box center [296, 201] width 184 height 15
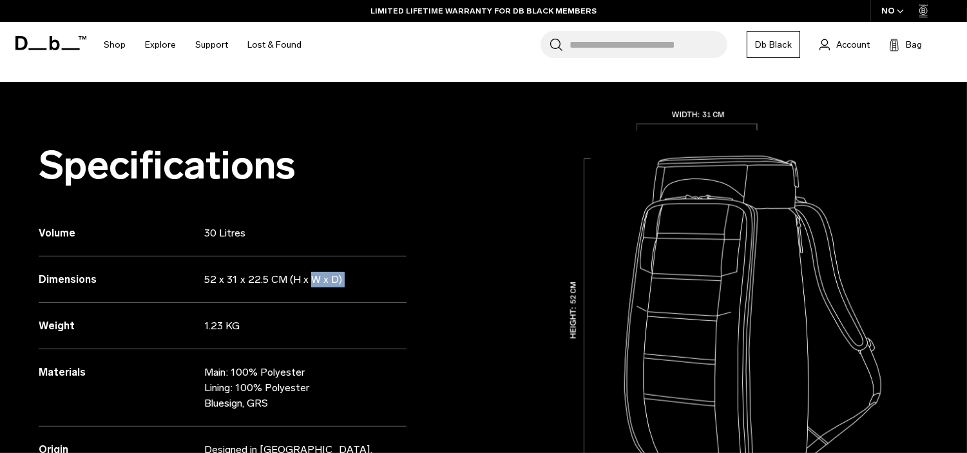
scroll to position [0, 0]
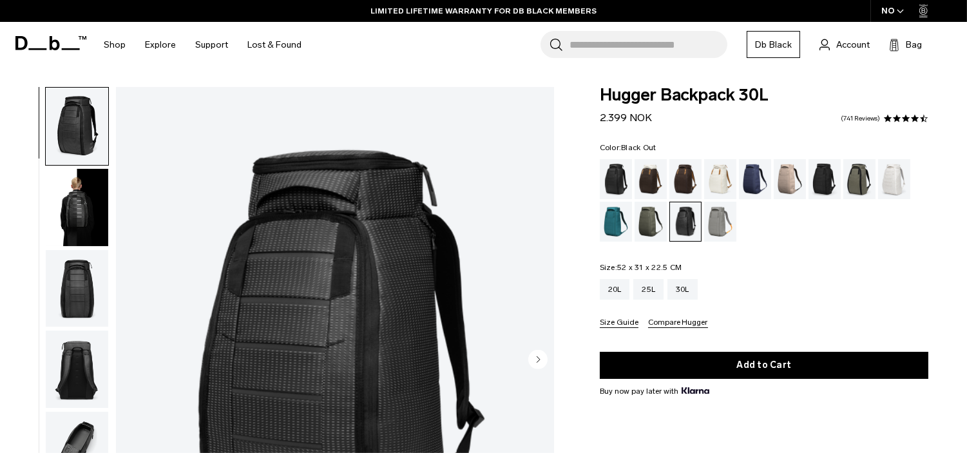
click at [613, 169] on div "Black Out" at bounding box center [616, 179] width 33 height 40
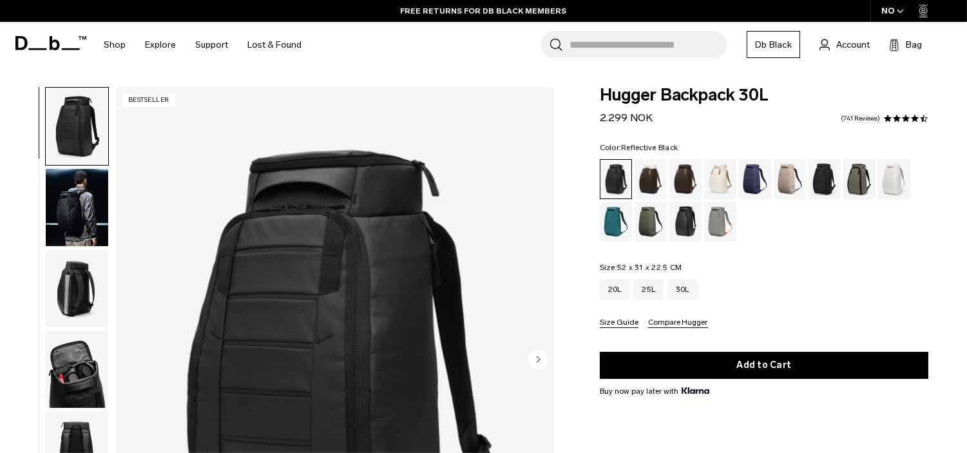
click at [681, 230] on div "Reflective Black" at bounding box center [685, 222] width 33 height 40
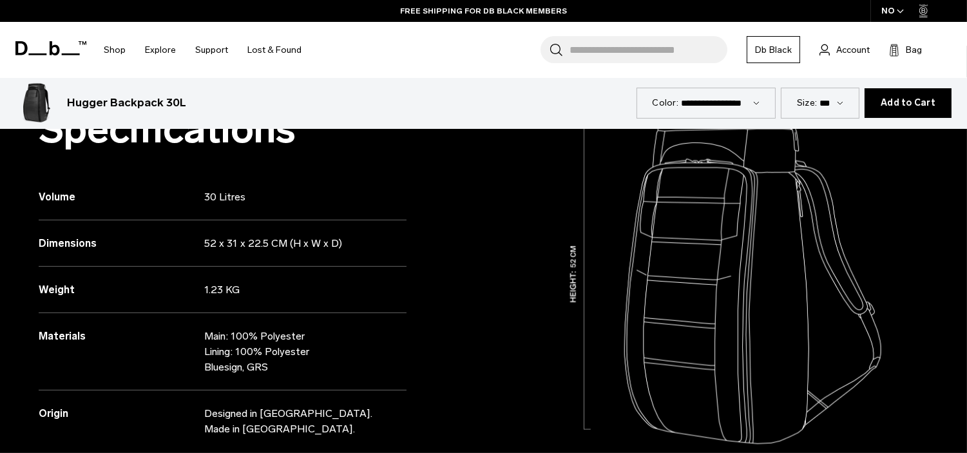
click at [116, 258] on div "Dimensions 52 x 31 x 22.5 CM (H x W x D)" at bounding box center [223, 243] width 368 height 46
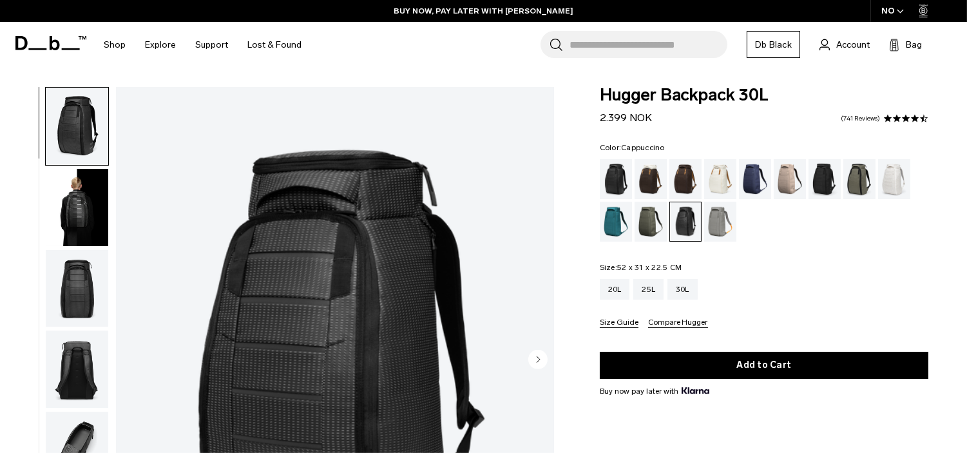
click at [648, 182] on div "Cappuccino" at bounding box center [650, 179] width 33 height 40
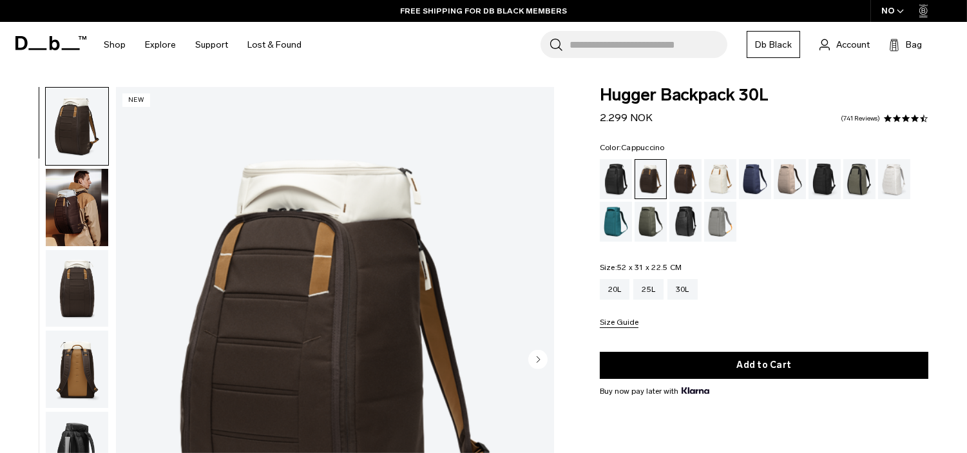
click at [377, 269] on img "1 / 10" at bounding box center [335, 360] width 438 height 547
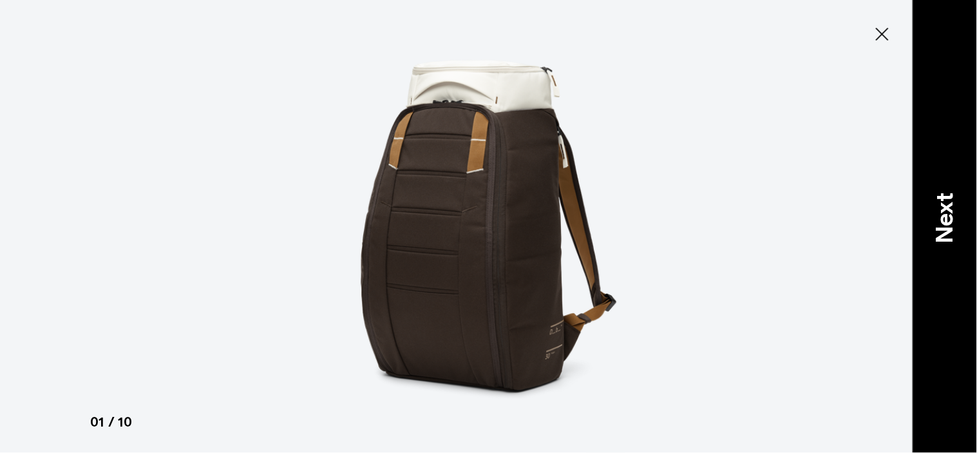
click at [952, 218] on p "Next" at bounding box center [944, 218] width 35 height 51
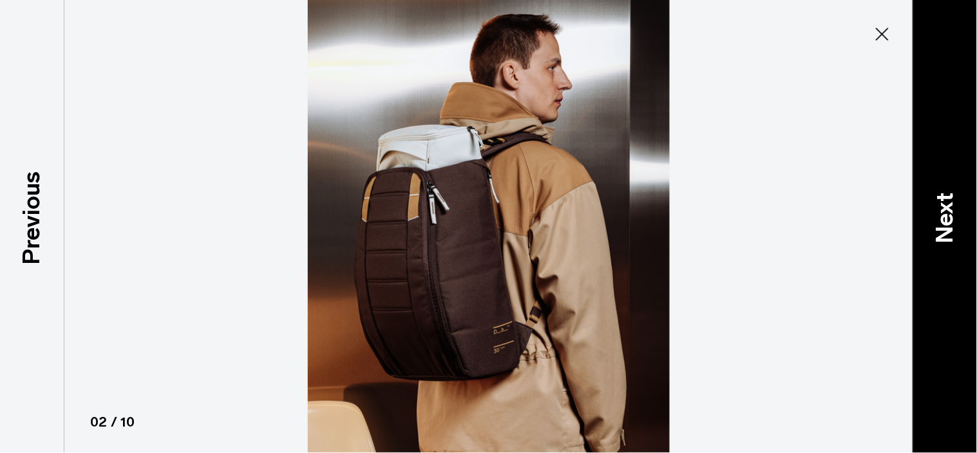
click at [948, 223] on p "Next" at bounding box center [944, 218] width 35 height 51
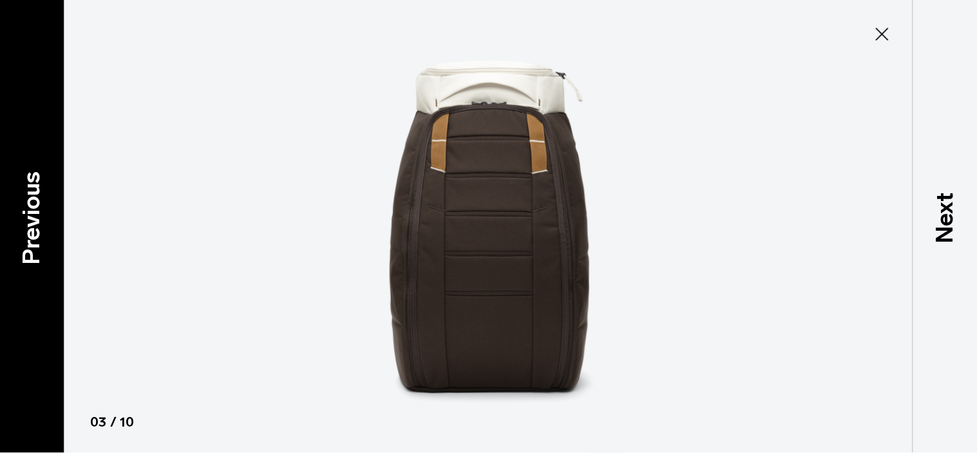
click at [30, 225] on p "Previous" at bounding box center [31, 218] width 35 height 93
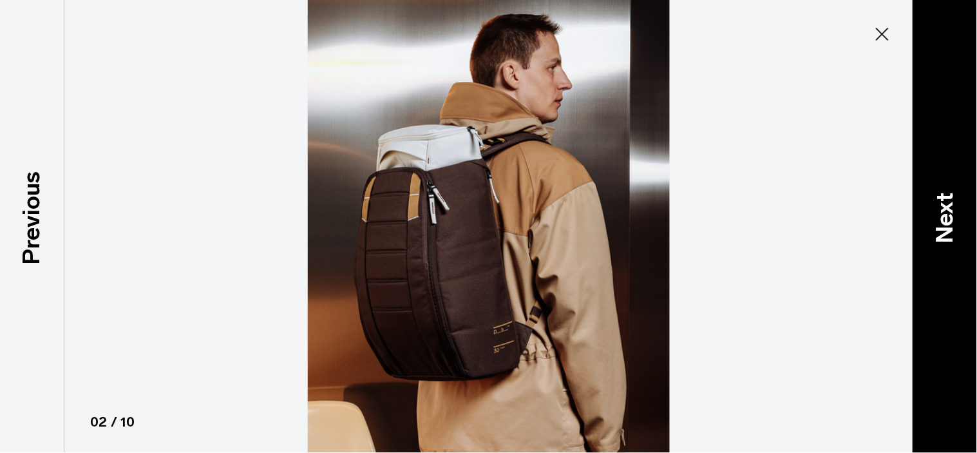
click at [949, 214] on p "Next" at bounding box center [944, 218] width 35 height 51
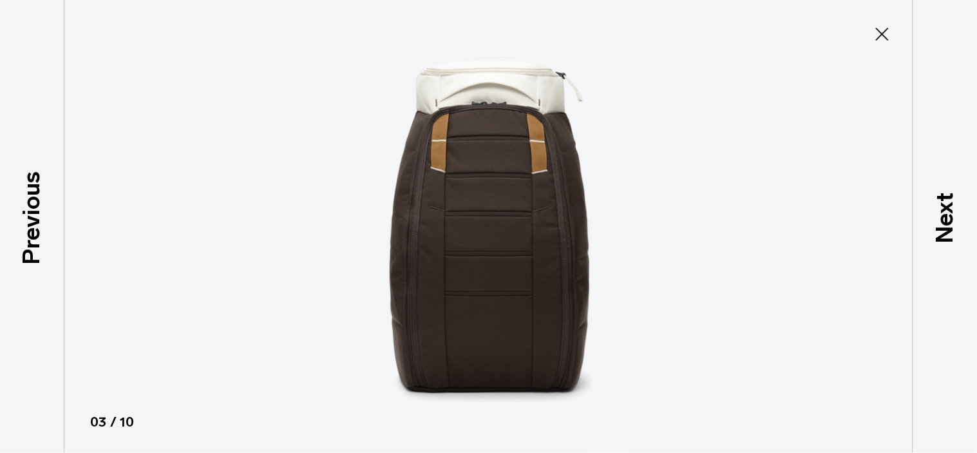
click at [958, 236] on p "Next" at bounding box center [944, 218] width 35 height 51
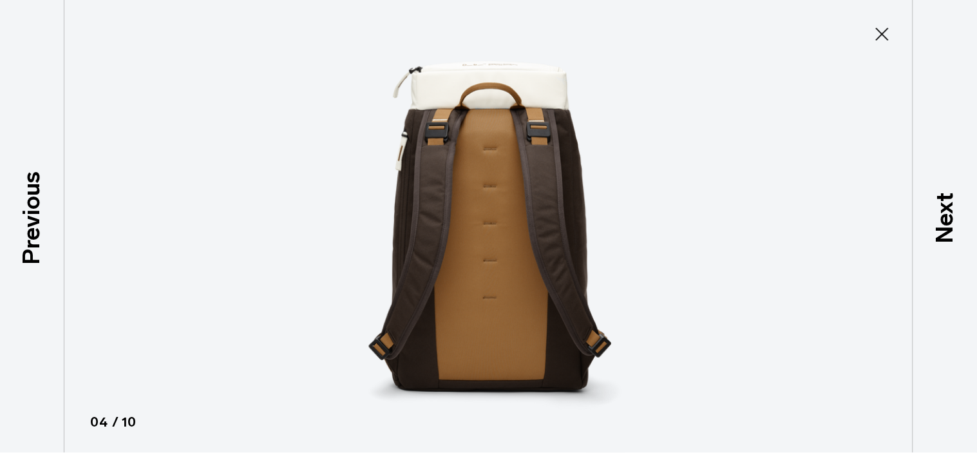
click at [881, 34] on icon at bounding box center [882, 34] width 21 height 21
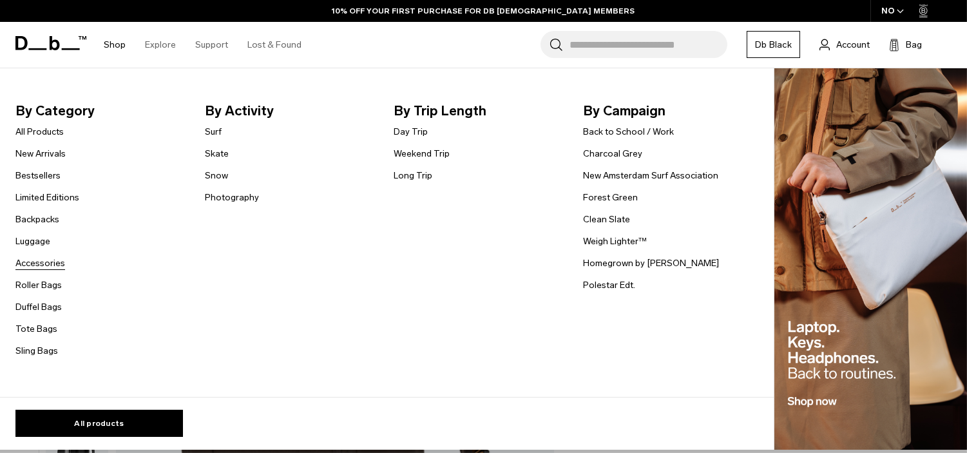
click at [48, 266] on link "Accessories" at bounding box center [40, 263] width 50 height 14
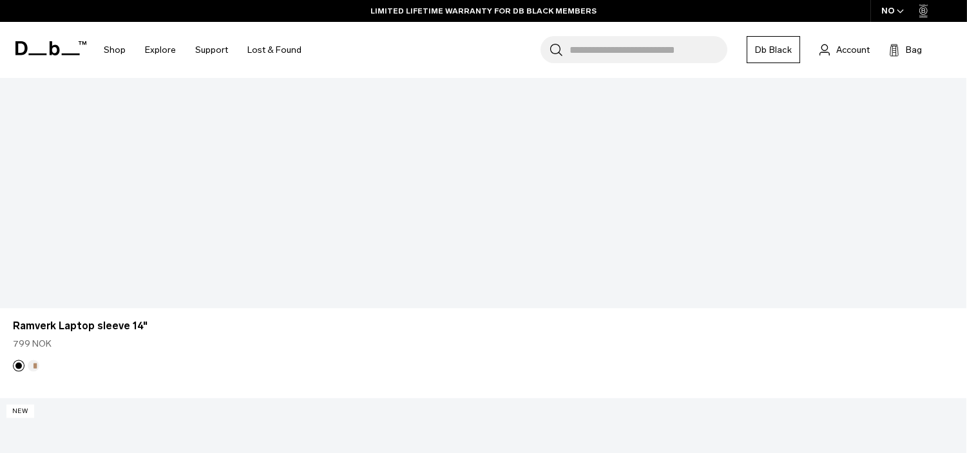
scroll to position [3456, 0]
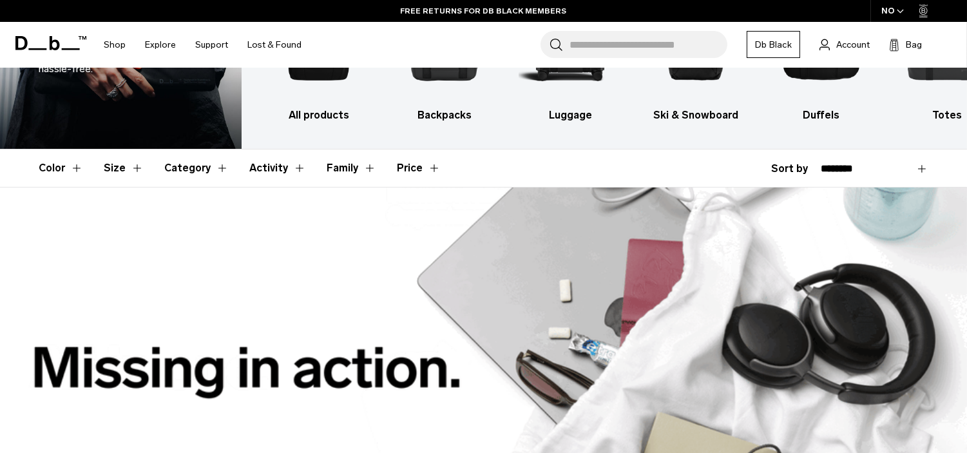
scroll to position [0, 0]
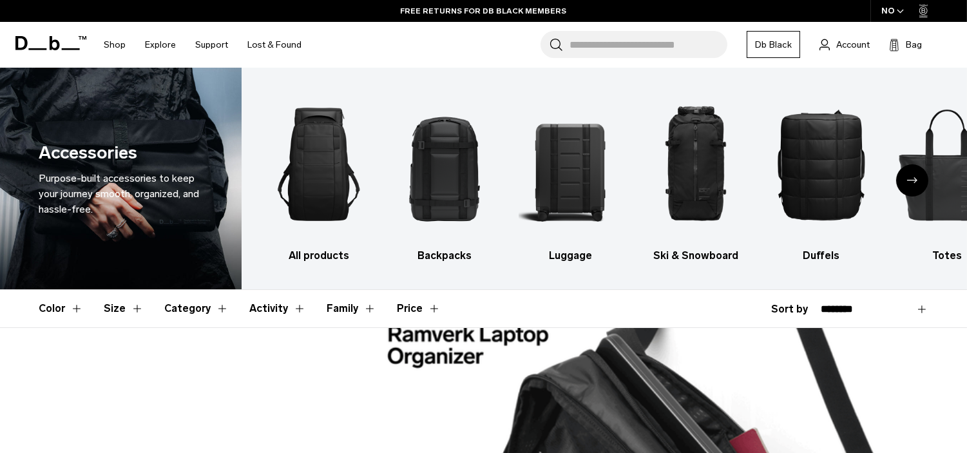
click at [662, 46] on input "Search for Bags, Luggage..." at bounding box center [648, 44] width 158 height 27
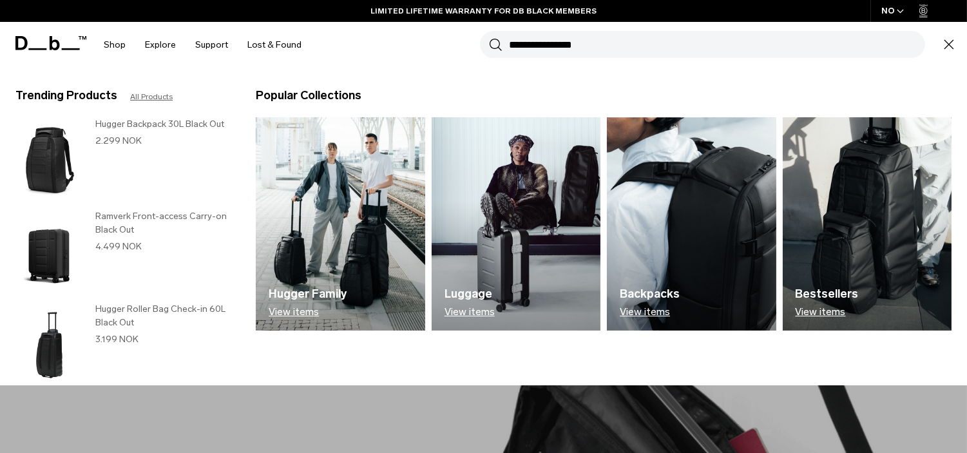
type input "**********"
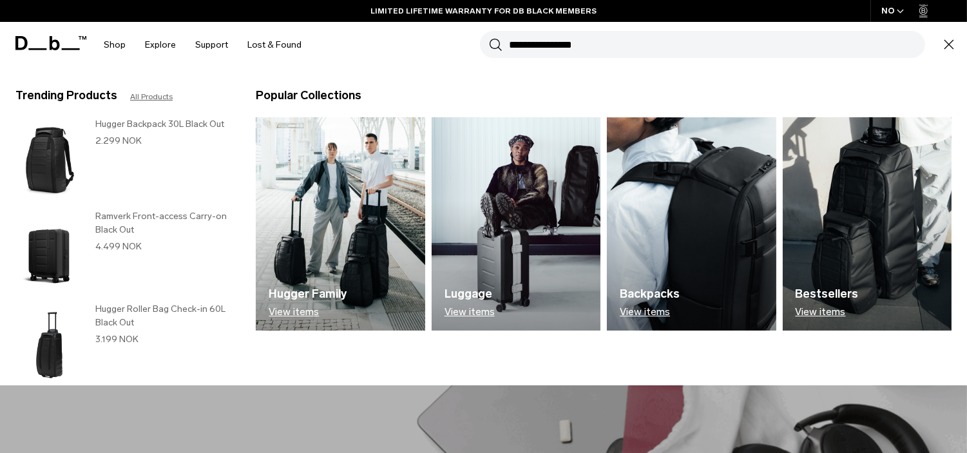
click at [489, 37] on button "Search" at bounding box center [496, 44] width 14 height 14
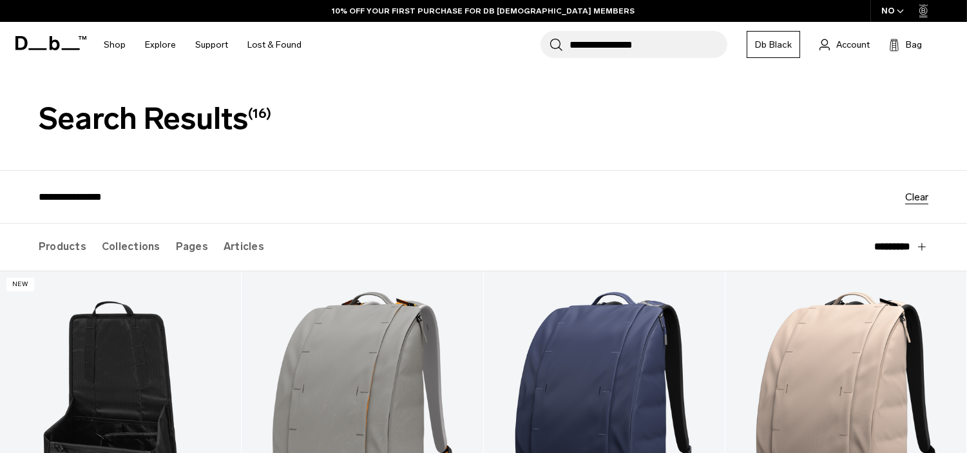
click at [634, 50] on input "**********" at bounding box center [648, 44] width 158 height 27
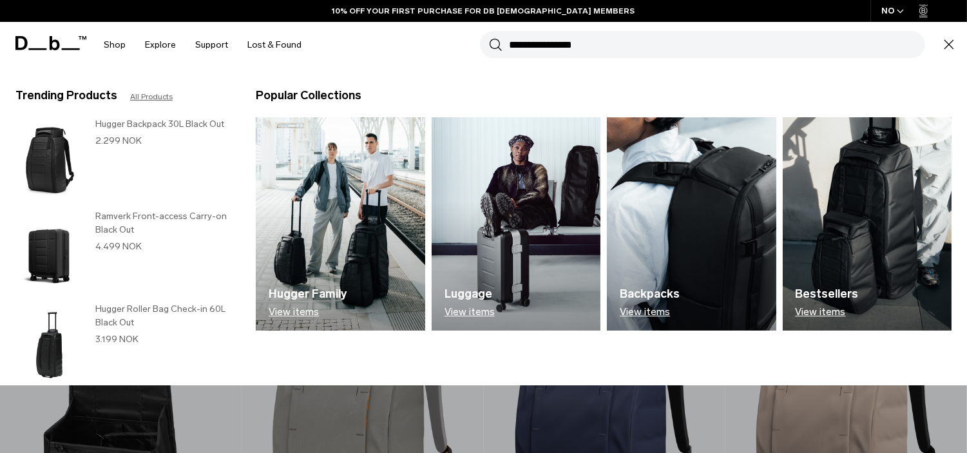
click at [634, 50] on input "**********" at bounding box center [717, 44] width 416 height 27
type input "*********"
click at [489, 37] on button "Search" at bounding box center [496, 44] width 14 height 14
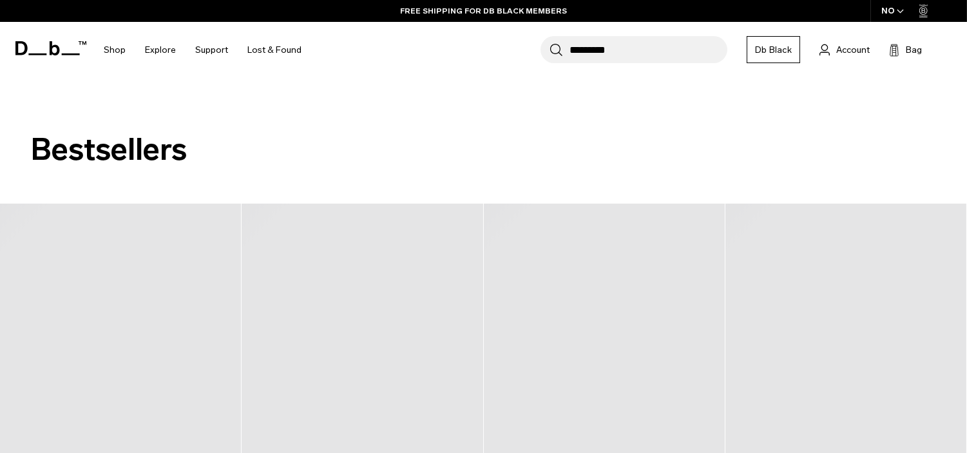
click at [657, 53] on input "*********" at bounding box center [648, 49] width 158 height 27
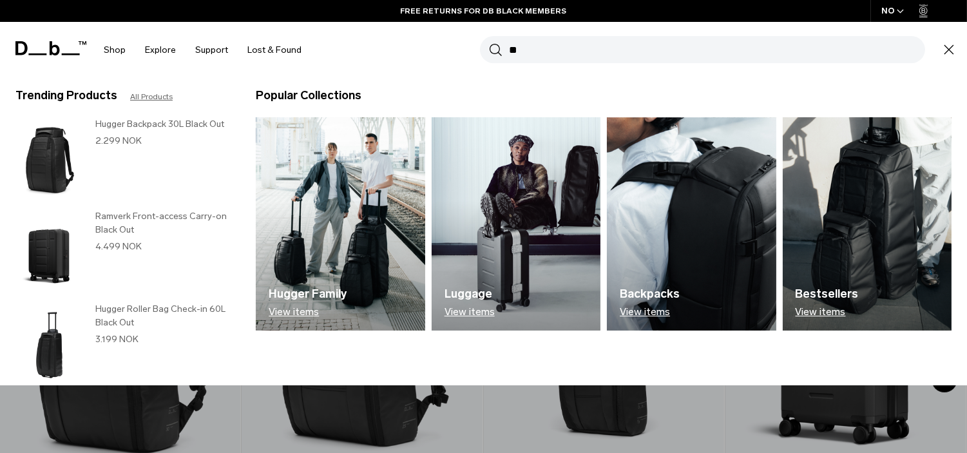
type input "*"
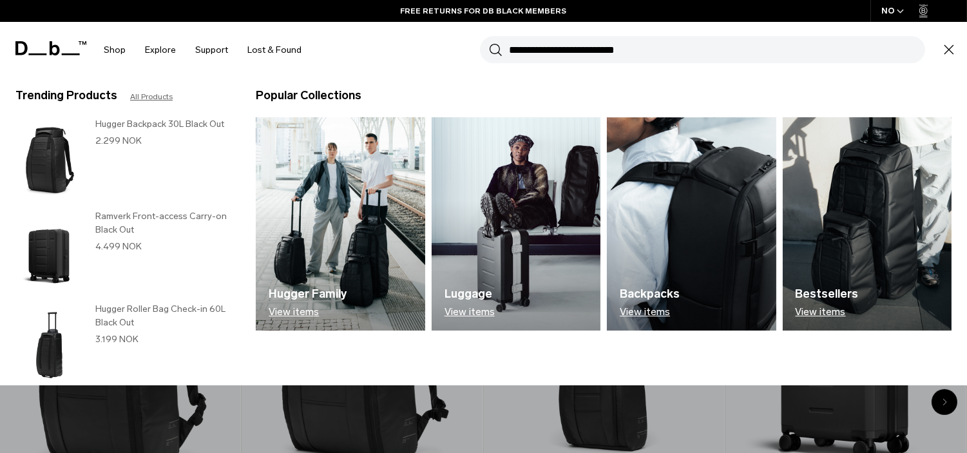
scroll to position [898, 0]
click at [310, 310] on p "View items" at bounding box center [308, 312] width 78 height 12
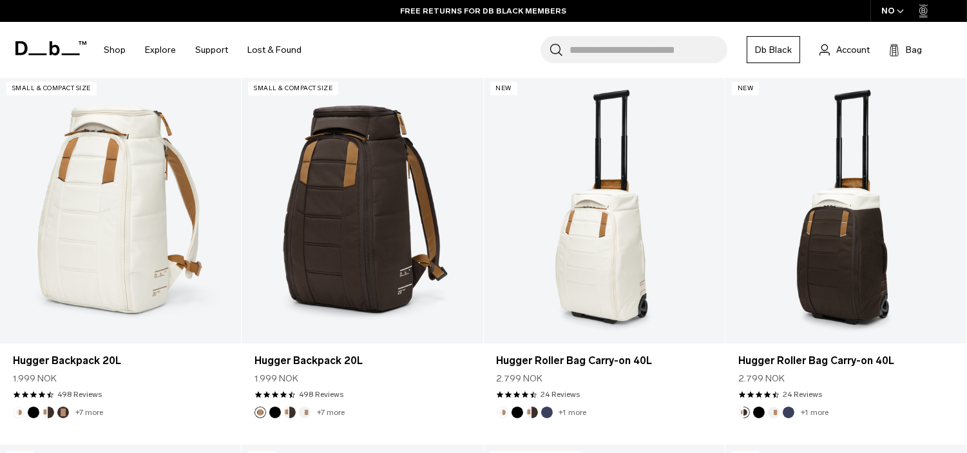
scroll to position [1862, 0]
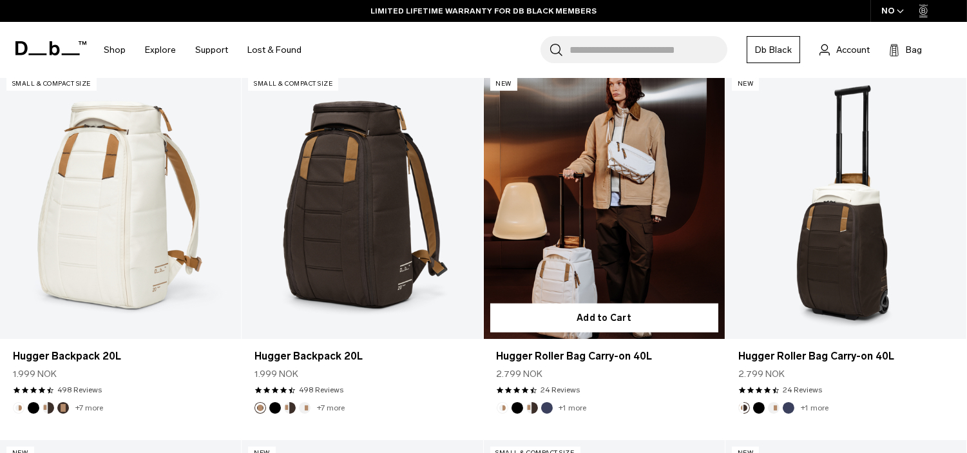
click at [628, 237] on link "Hugger Roller Bag Carry-on 40L" at bounding box center [604, 205] width 241 height 268
